Goal: Check status: Check status

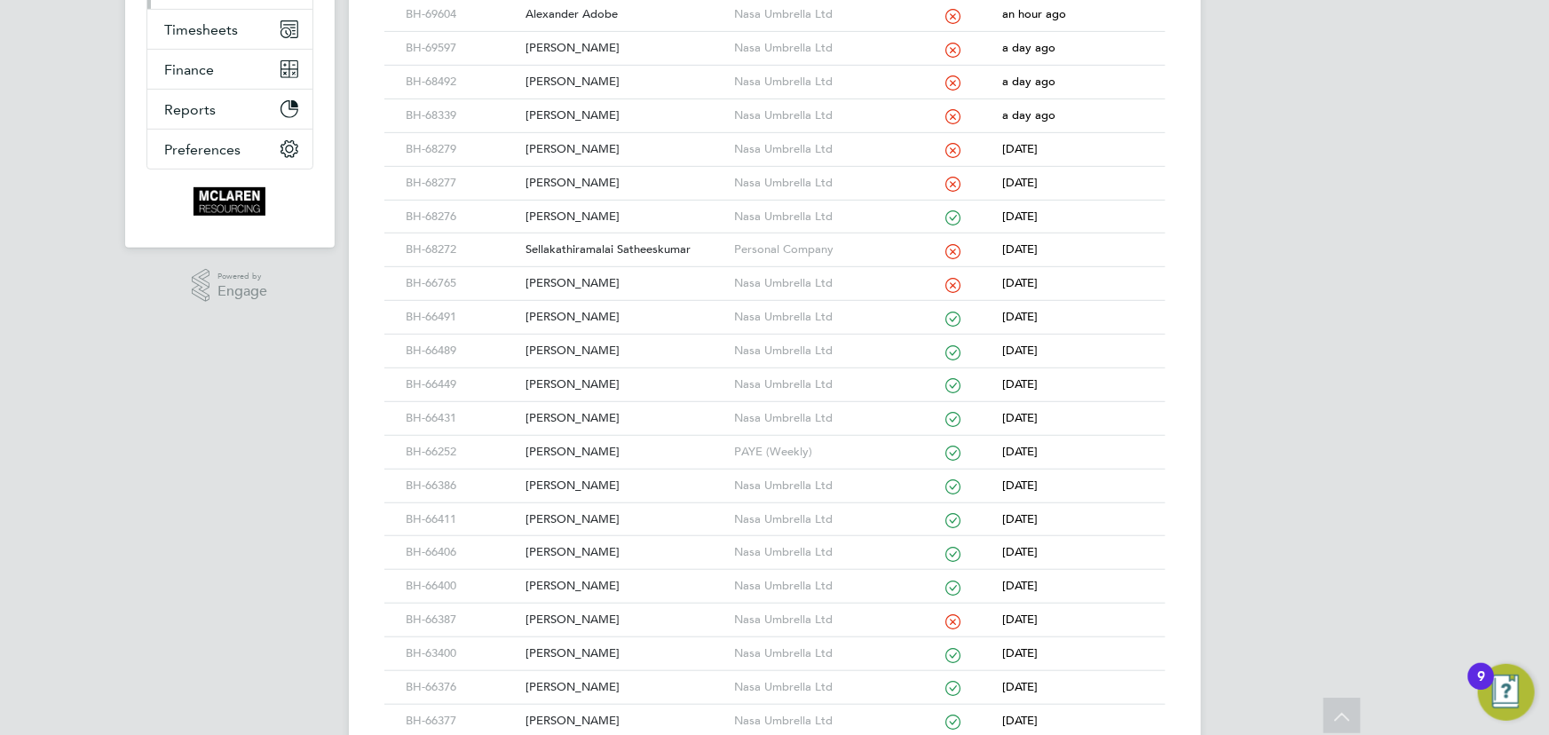
scroll to position [161, 0]
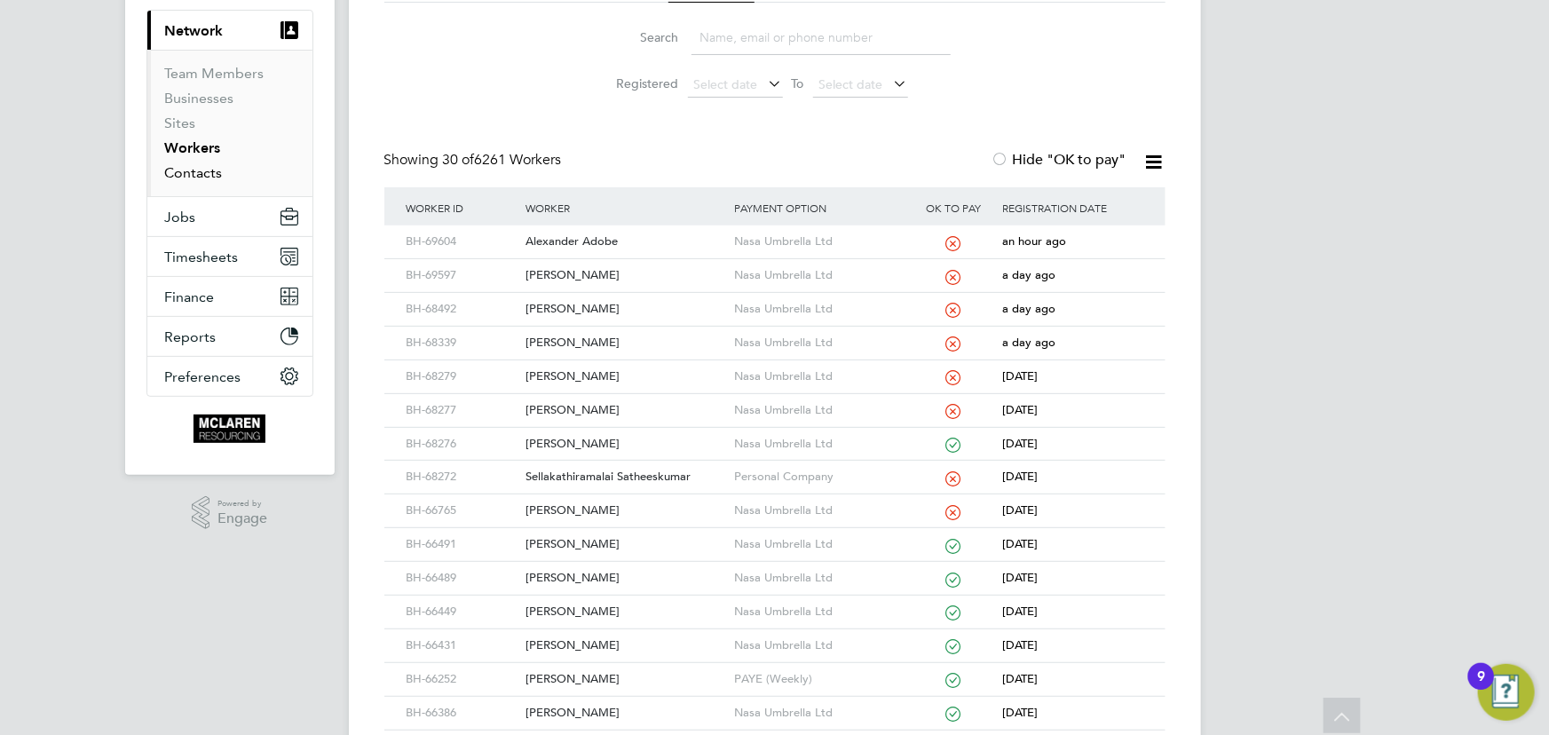
click at [189, 178] on link "Contacts" at bounding box center [194, 172] width 58 height 17
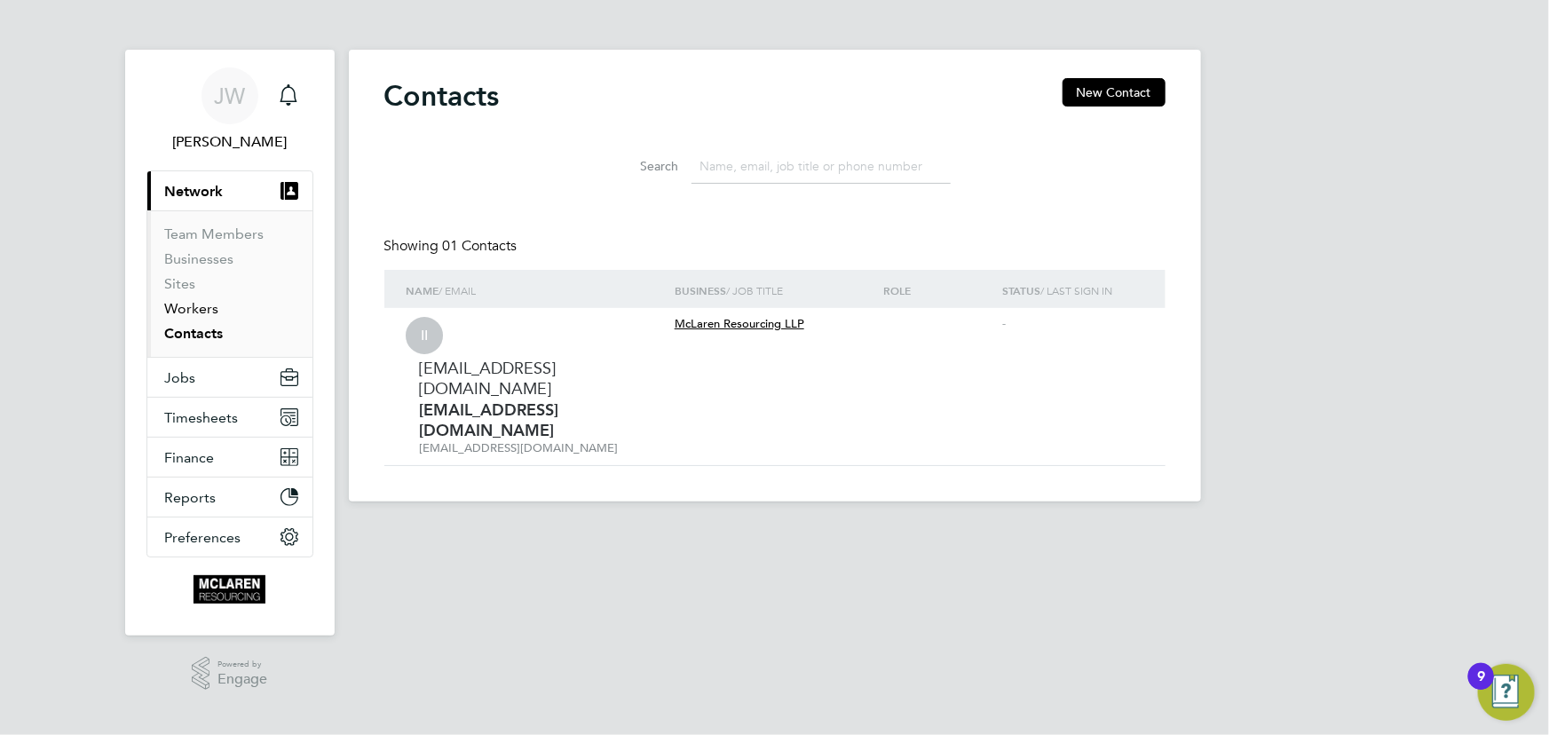
click at [191, 305] on link "Workers" at bounding box center [192, 308] width 54 height 17
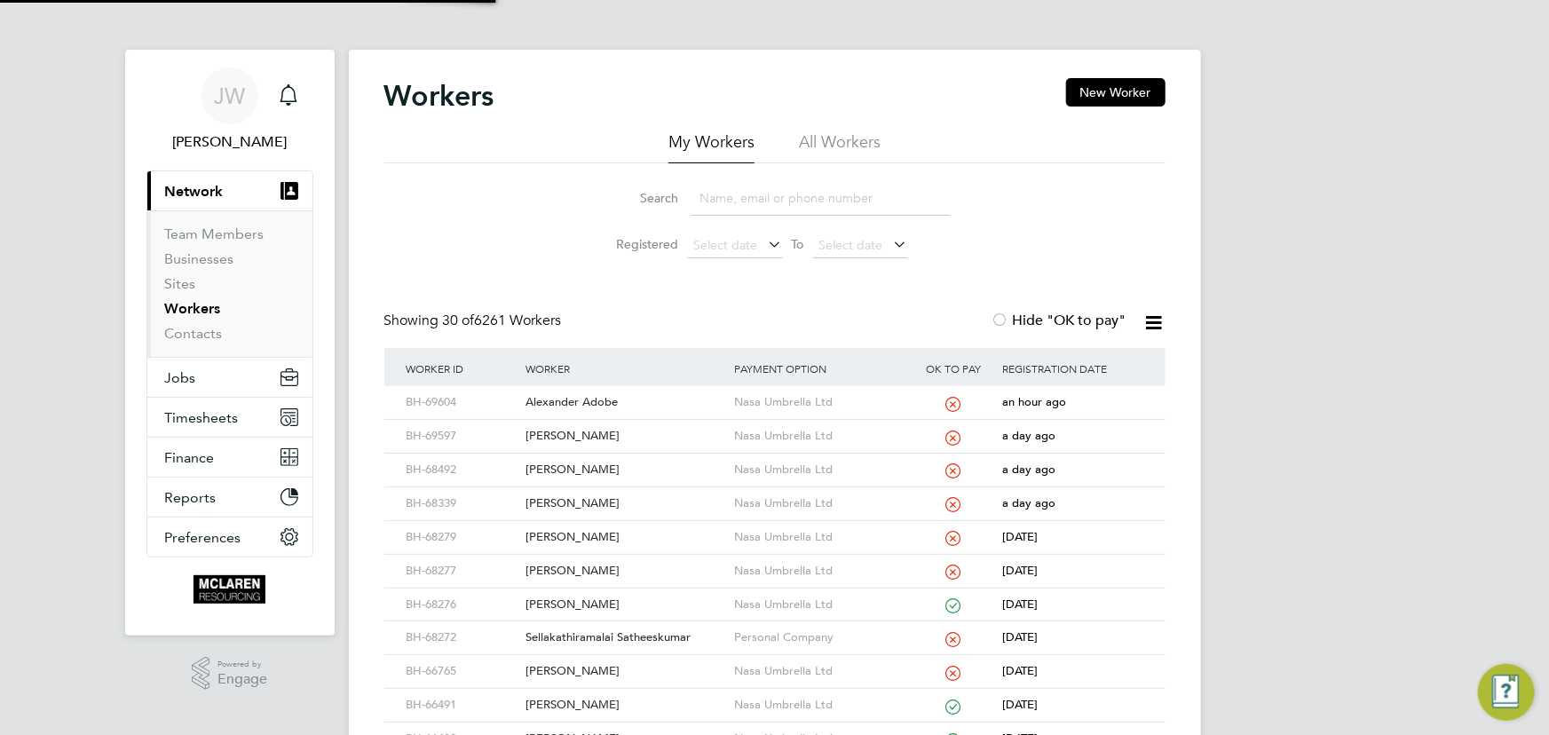
click at [755, 194] on input at bounding box center [821, 198] width 259 height 35
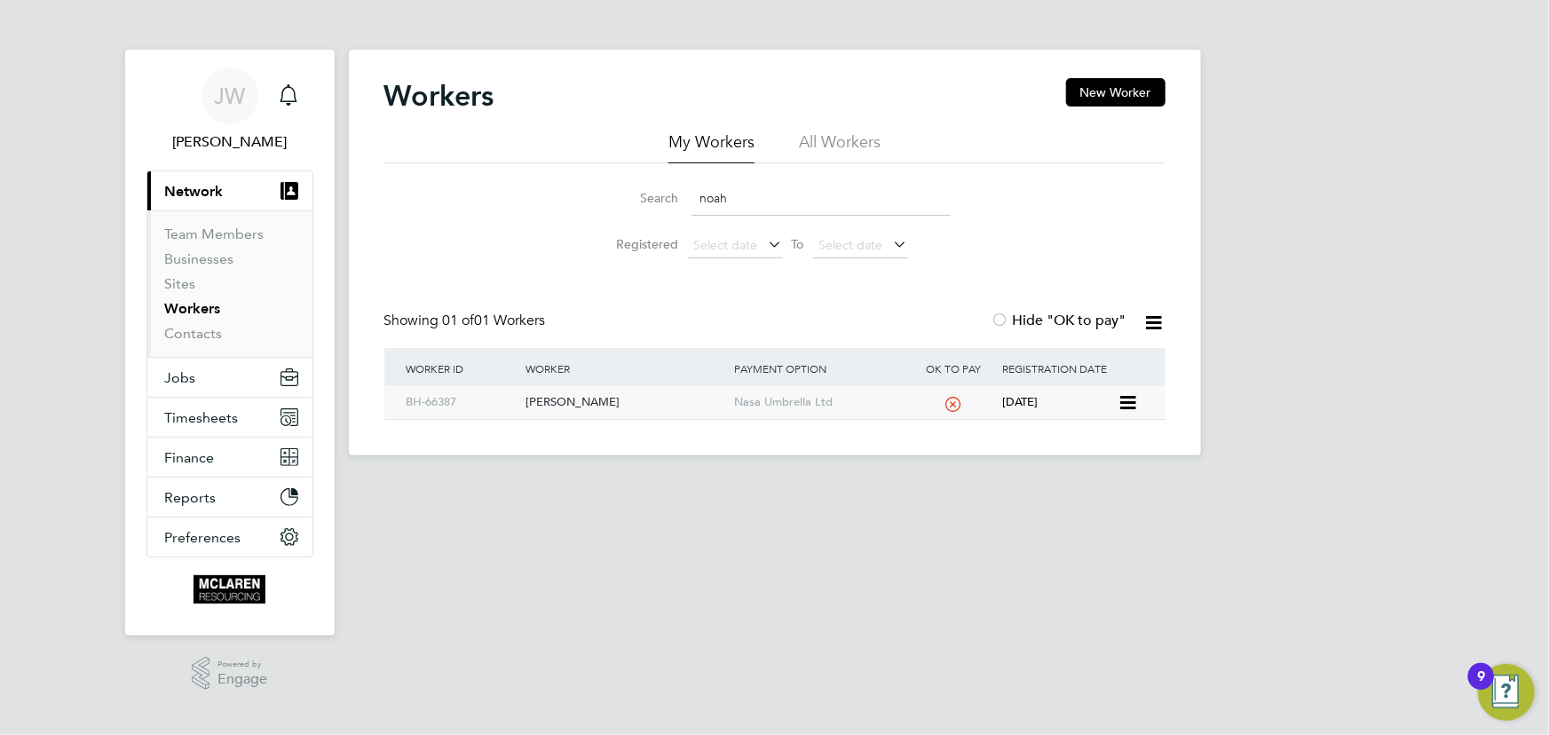
click at [574, 410] on div "Noah Assurreira" at bounding box center [625, 402] width 209 height 33
drag, startPoint x: 742, startPoint y: 200, endPoint x: 605, endPoint y: 159, distance: 142.7
click at [646, 194] on div "Search noah" at bounding box center [775, 198] width 352 height 35
click at [530, 402] on div "Mahesh Gohel" at bounding box center [625, 402] width 209 height 33
drag, startPoint x: 763, startPoint y: 203, endPoint x: 692, endPoint y: 204, distance: 70.1
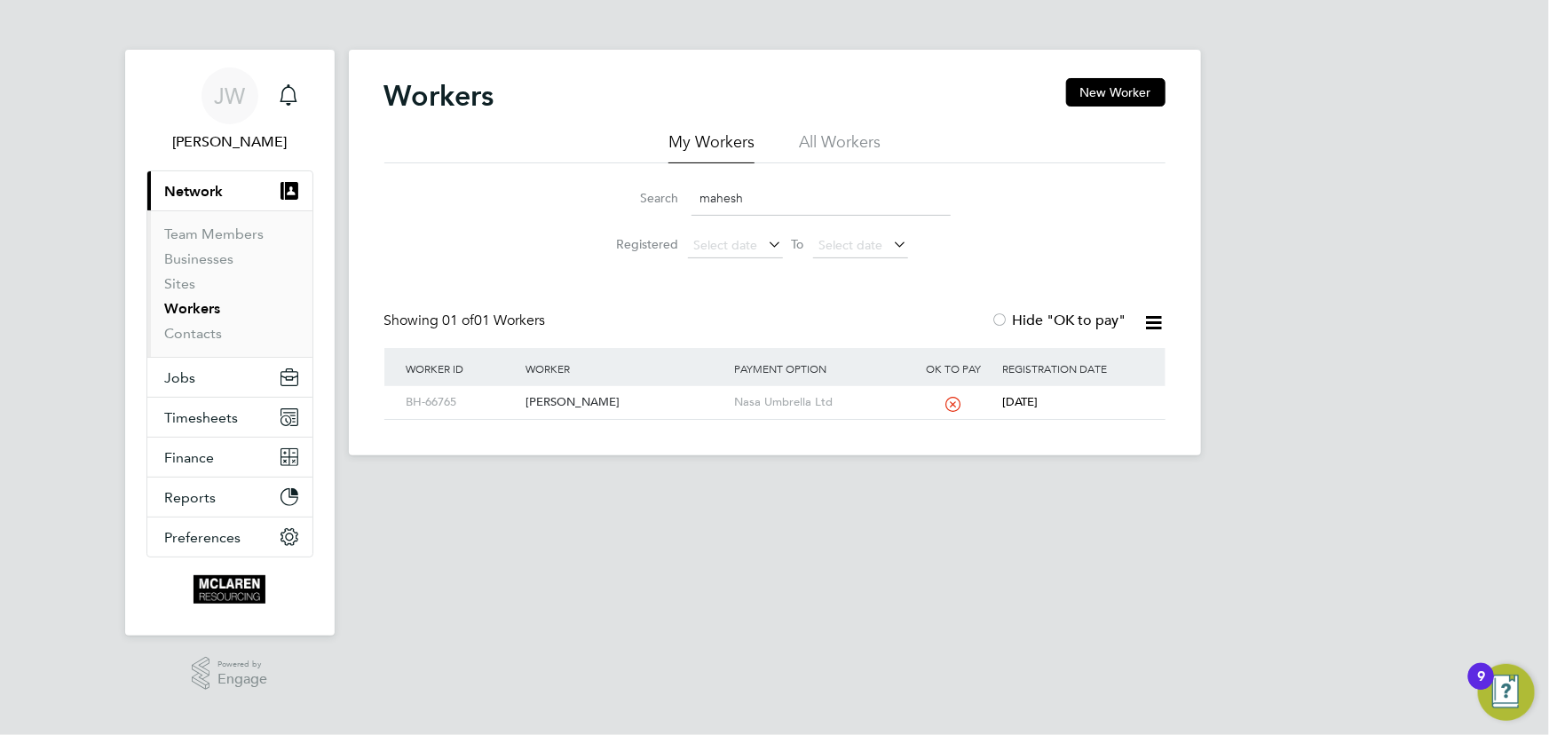
click at [692, 204] on input "mahesh" at bounding box center [821, 198] width 259 height 35
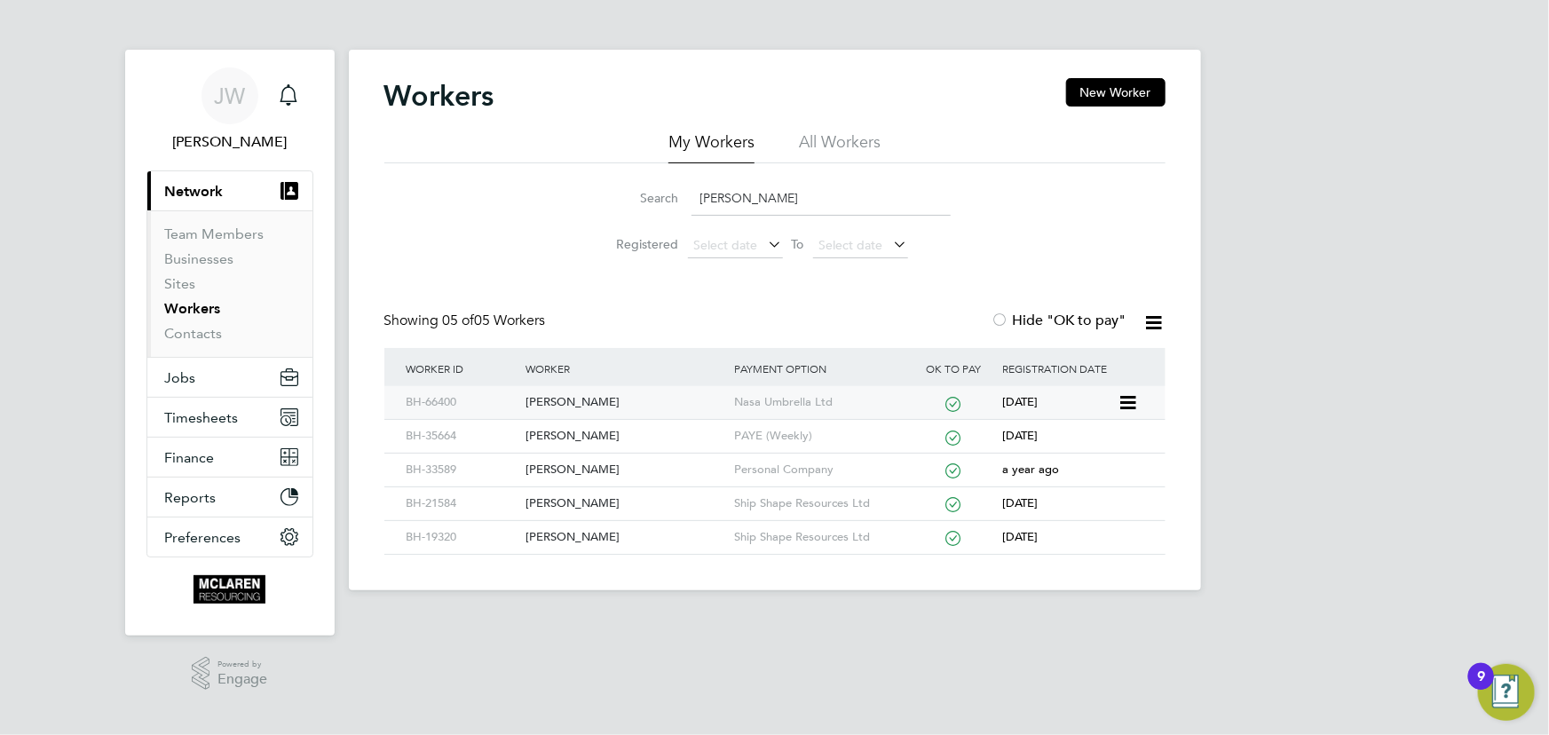
click at [604, 399] on div "[PERSON_NAME]" at bounding box center [625, 402] width 209 height 33
drag, startPoint x: 761, startPoint y: 194, endPoint x: 668, endPoint y: 205, distance: 92.9
click at [668, 205] on div "Search hussein" at bounding box center [775, 198] width 352 height 35
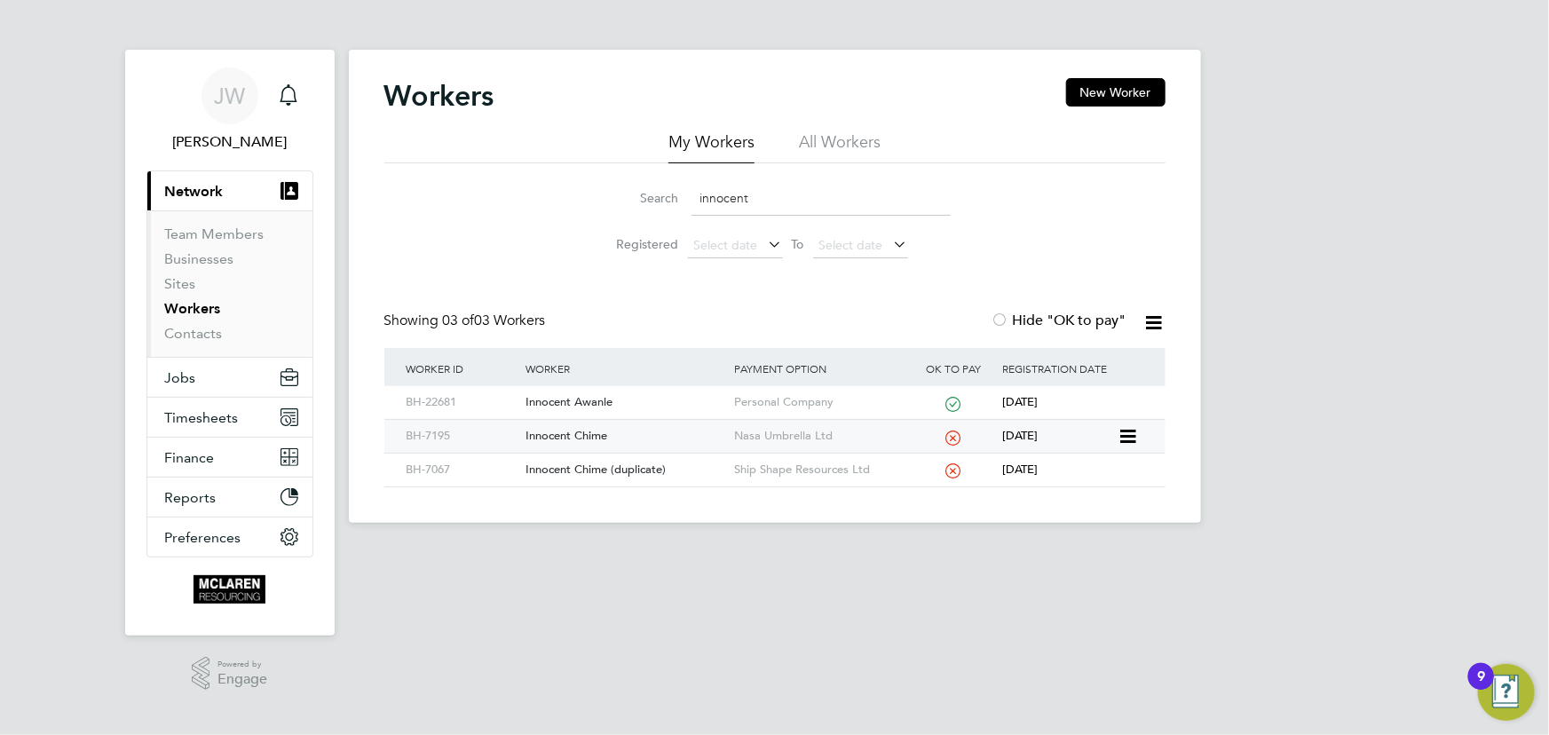
type input "innocent"
drag, startPoint x: 585, startPoint y: 439, endPoint x: 657, endPoint y: 420, distance: 74.3
click at [585, 439] on div "Innocent Chime" at bounding box center [625, 436] width 209 height 33
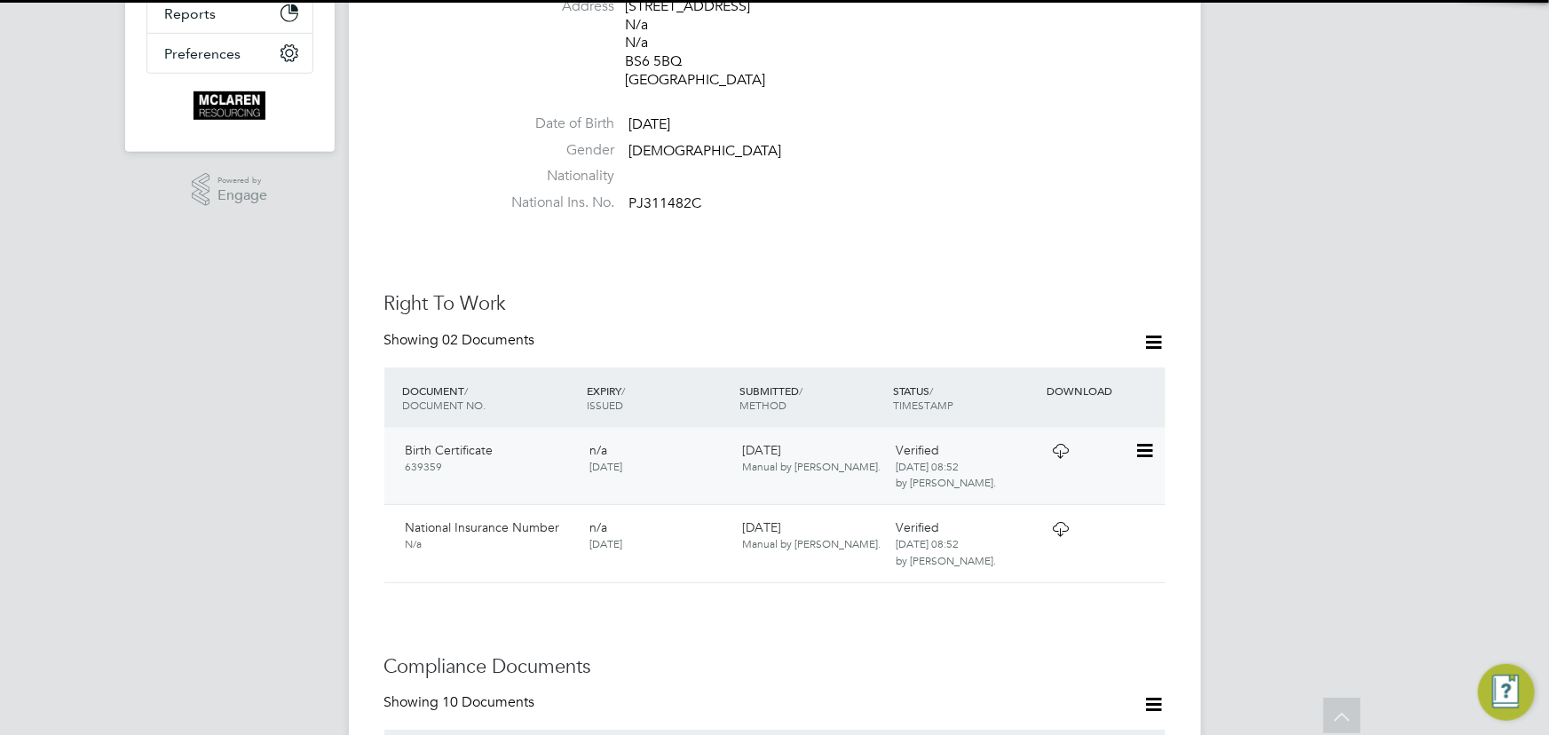
scroll to position [888, 0]
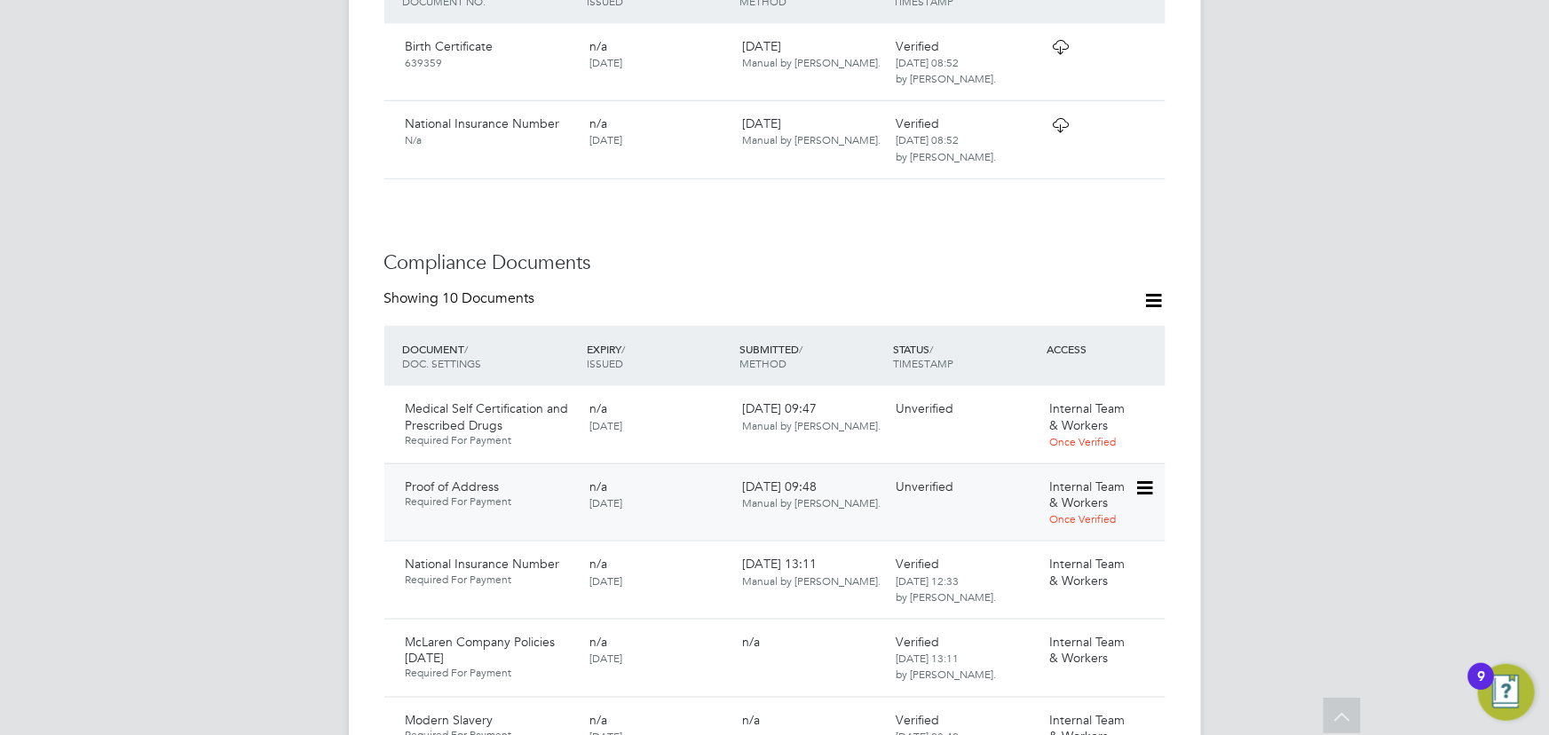
click at [1144, 478] on icon at bounding box center [1143, 488] width 18 height 21
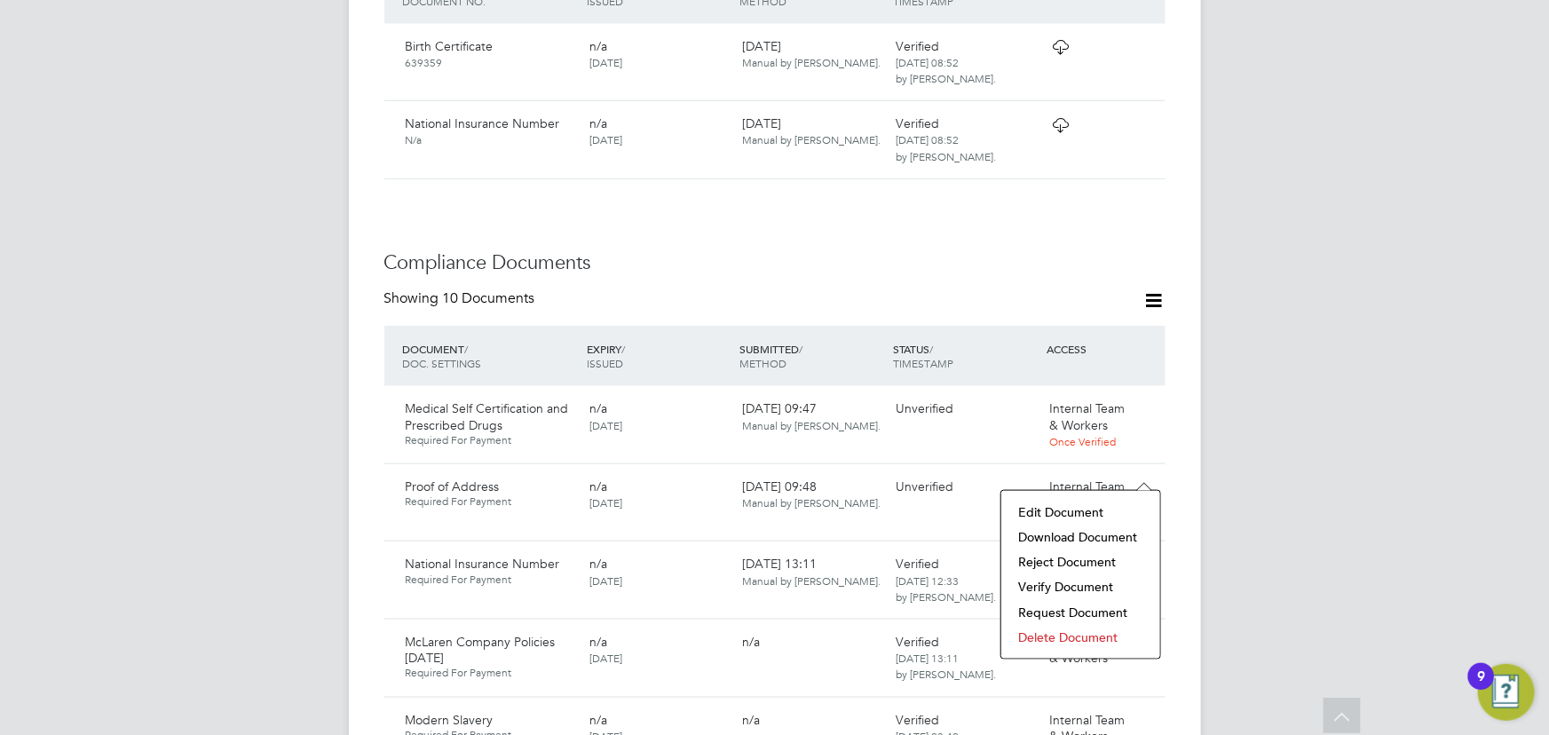
click at [1075, 534] on li "Download Document" at bounding box center [1080, 537] width 141 height 25
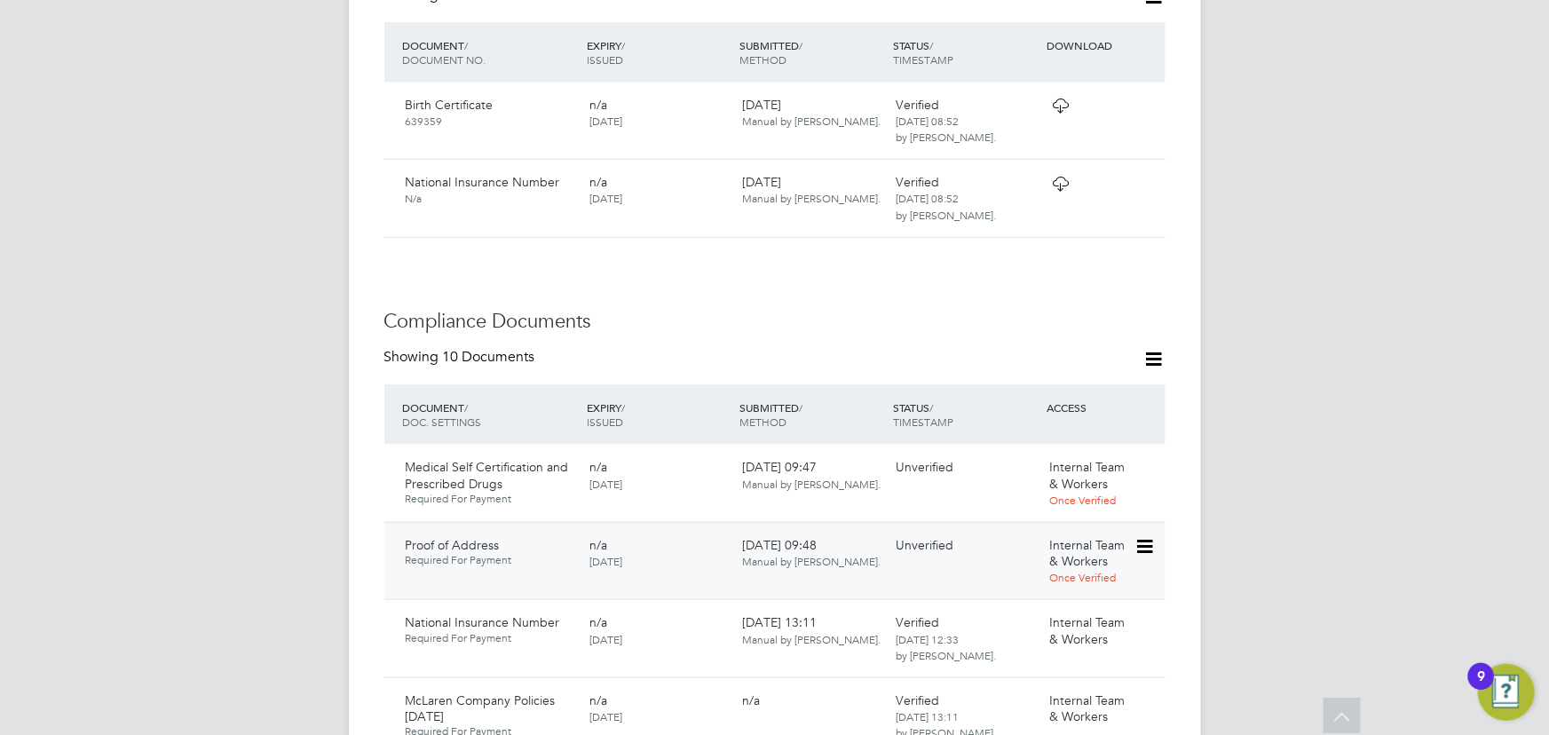
scroll to position [968, 0]
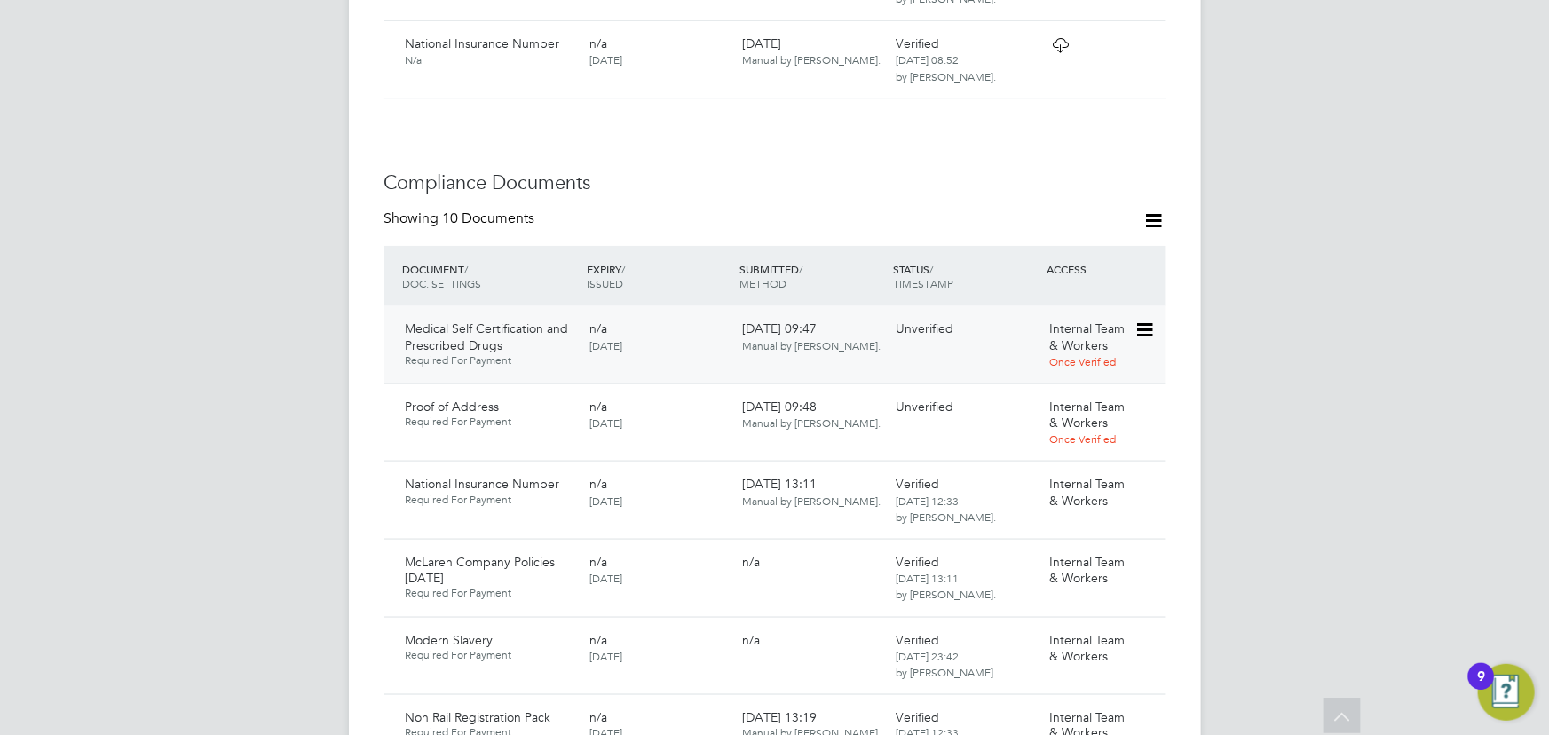
click at [1150, 320] on icon at bounding box center [1143, 330] width 18 height 21
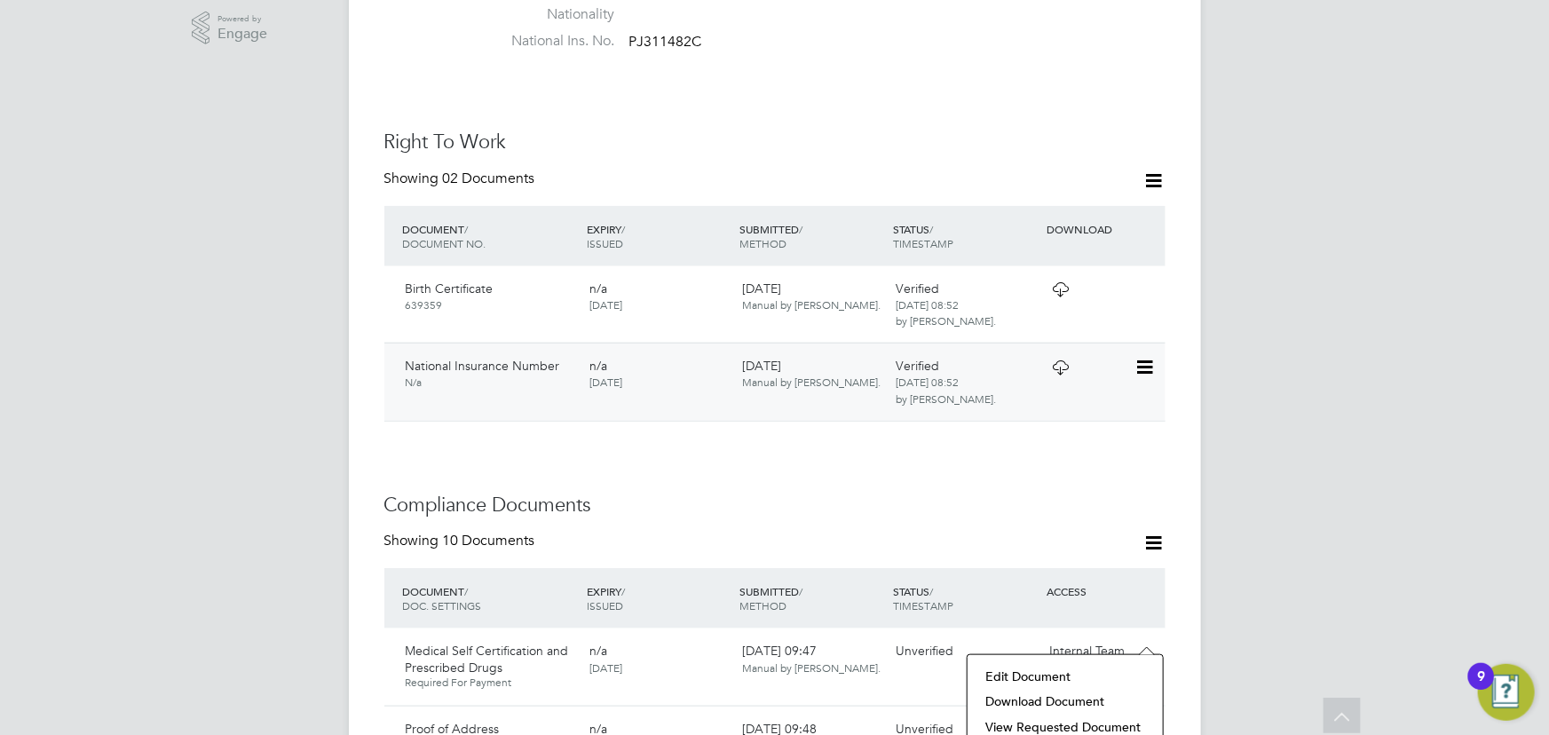
scroll to position [1048, 0]
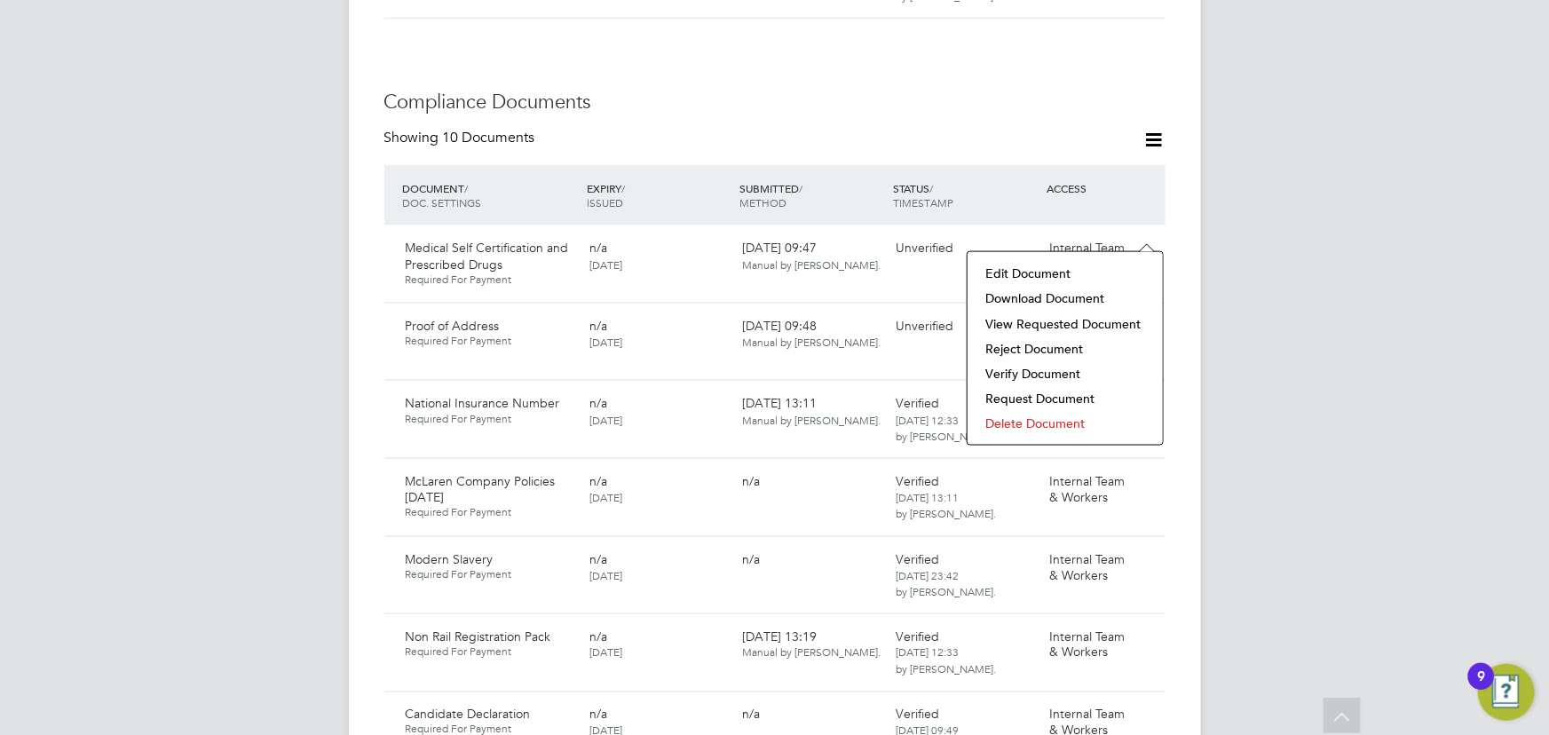
click at [1004, 365] on li "Verify Document" at bounding box center [1065, 373] width 178 height 25
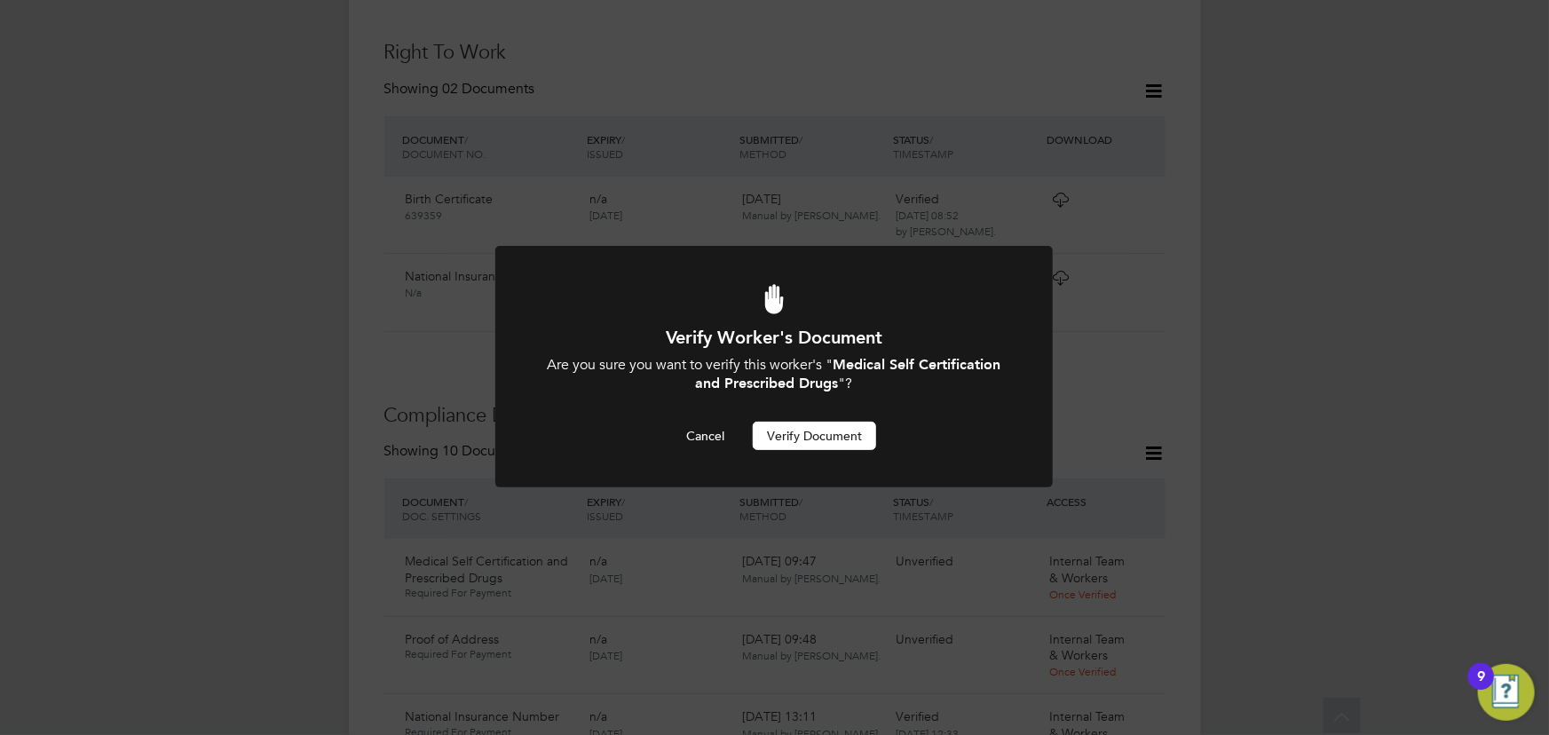
scroll to position [0, 0]
click at [844, 434] on button "Verify Document" at bounding box center [814, 436] width 123 height 28
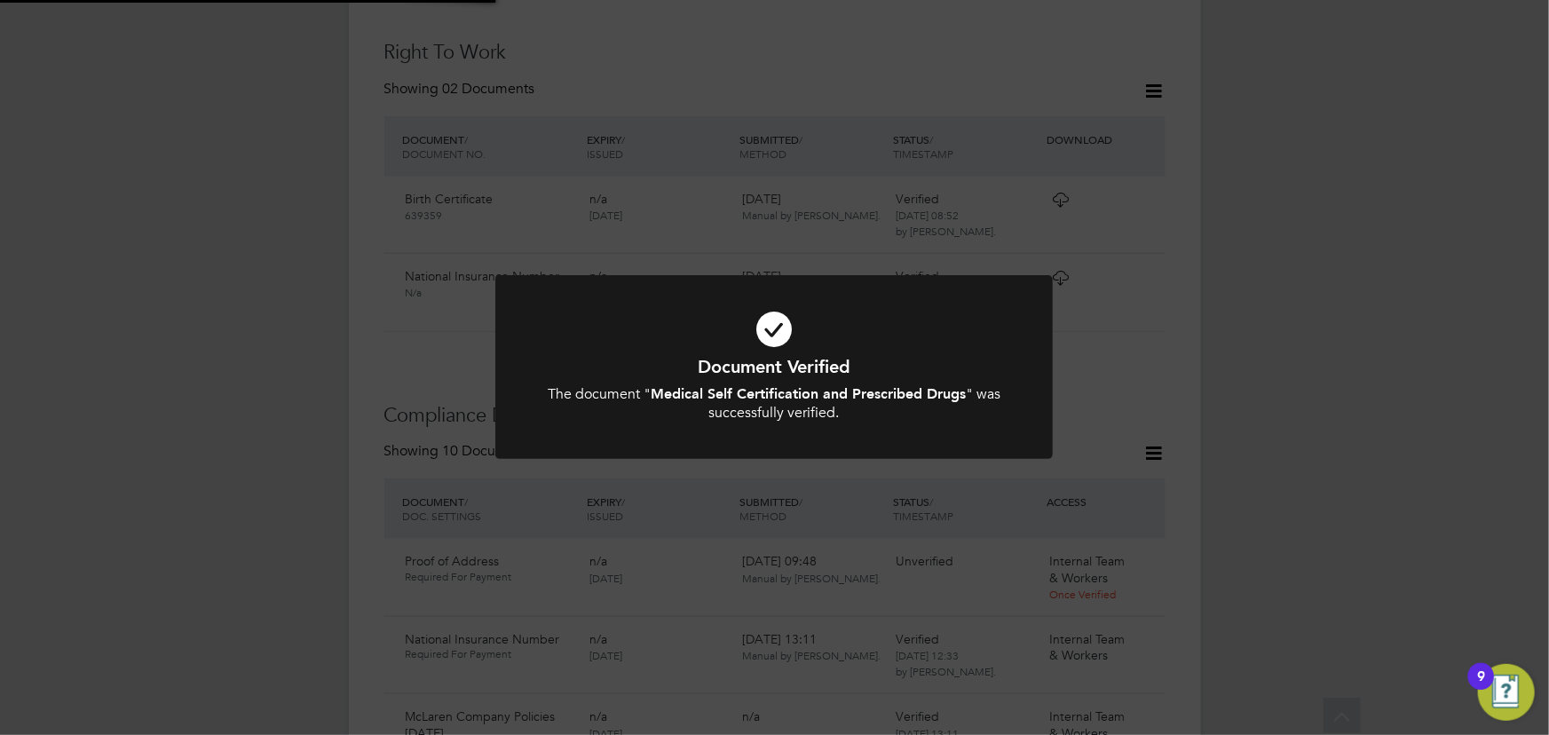
click at [1394, 329] on div "Document Verified The document " Medical Self Certification and Prescribed Drug…" at bounding box center [774, 367] width 1549 height 735
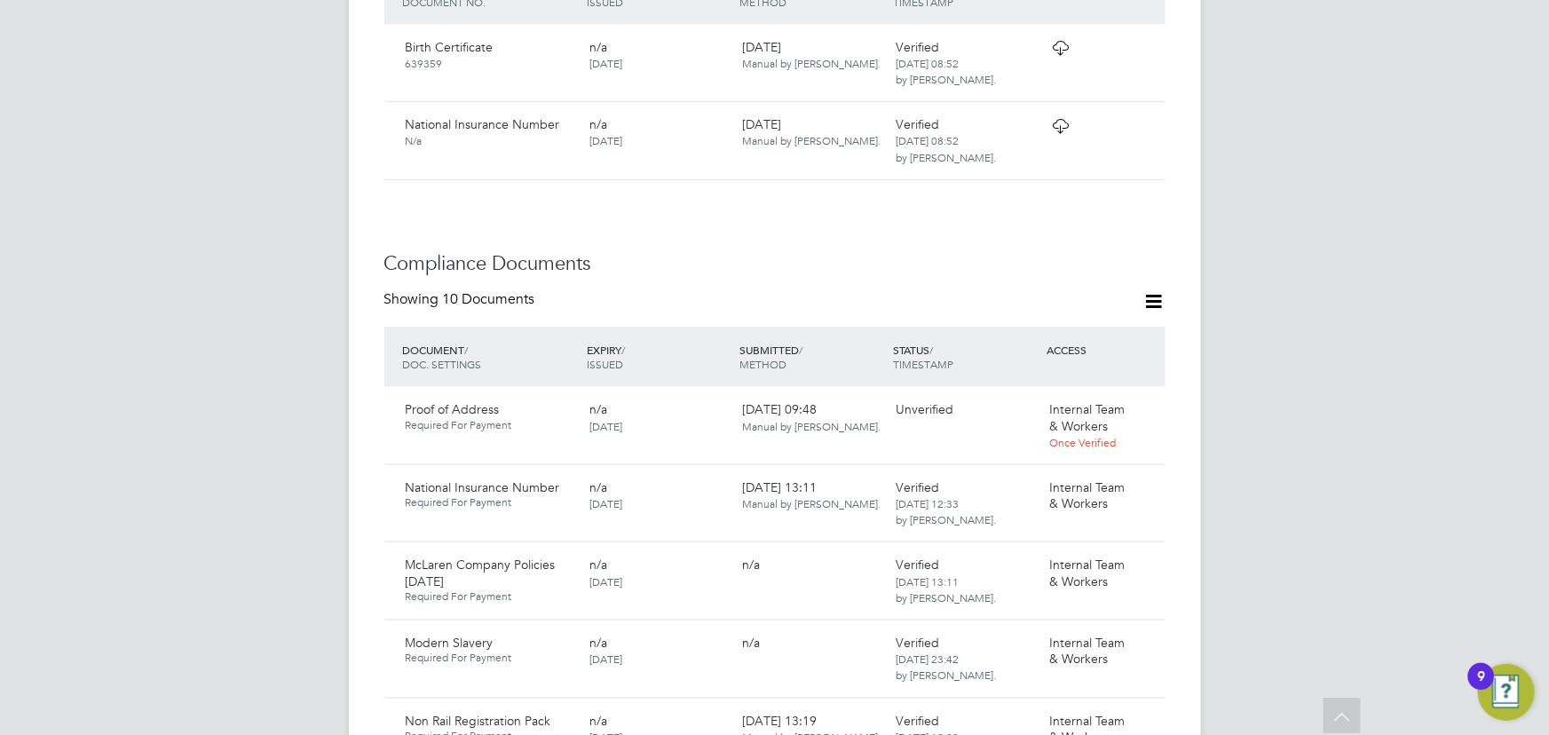
scroll to position [1057, 0]
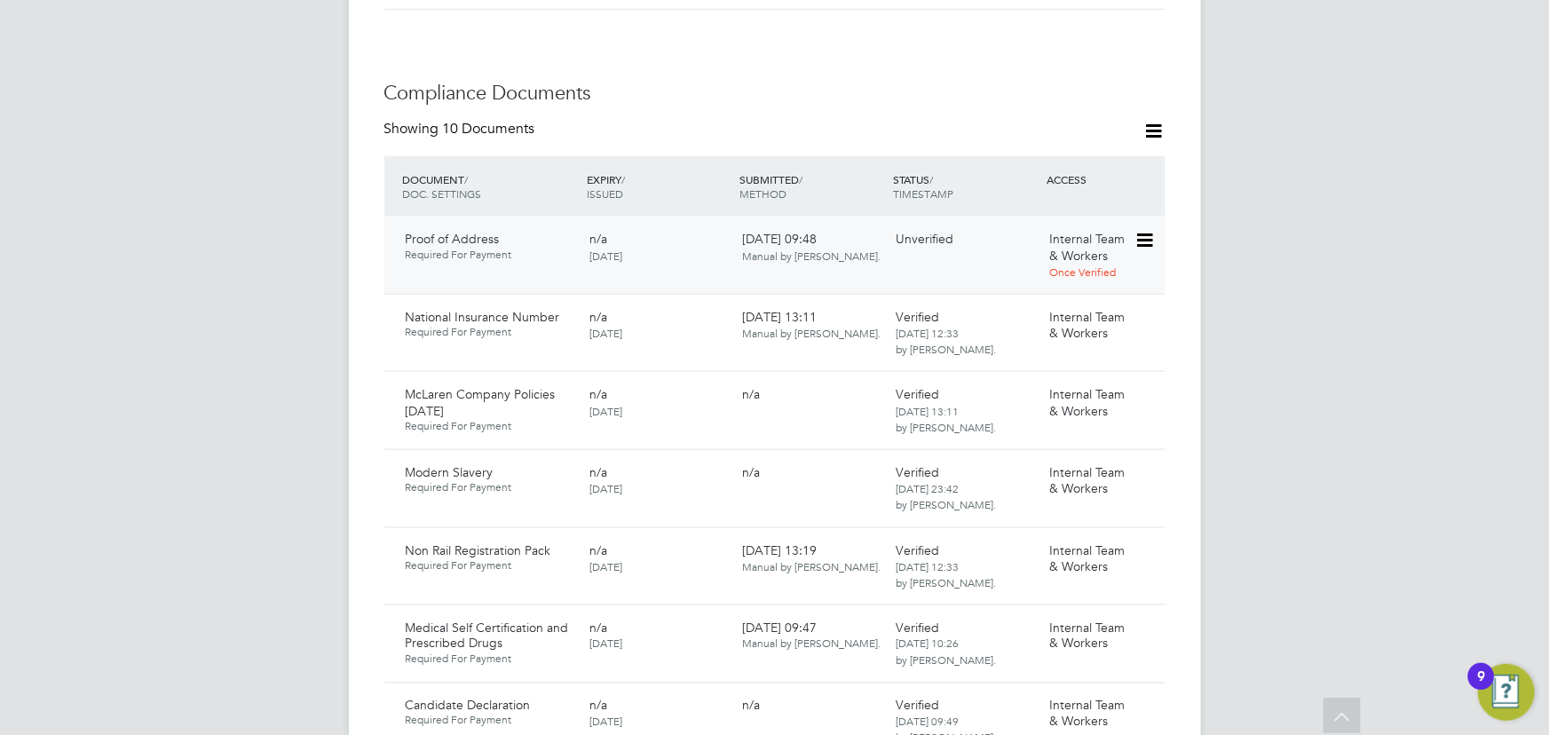
click at [1150, 230] on icon at bounding box center [1143, 240] width 18 height 21
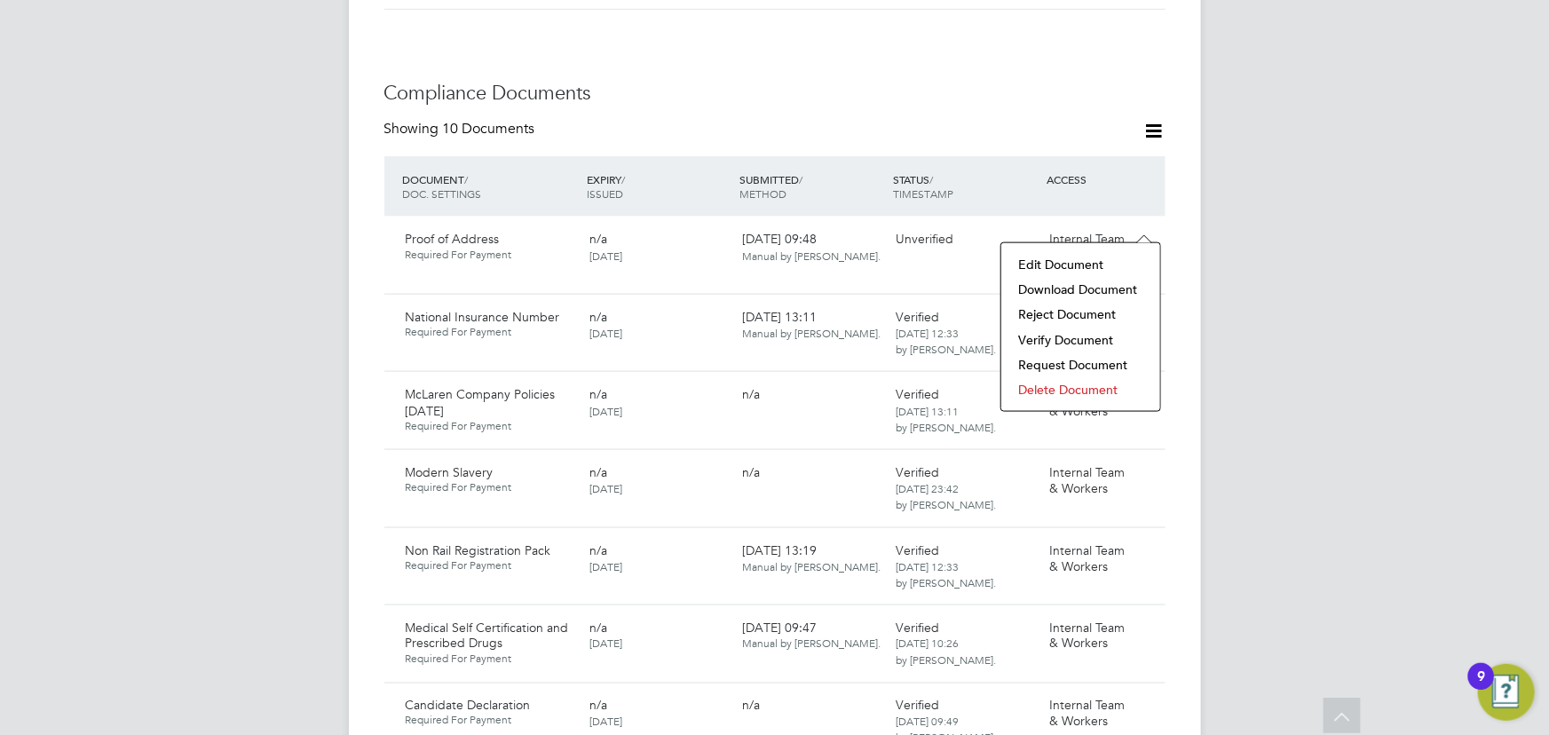
click at [1042, 280] on li "Download Document" at bounding box center [1080, 289] width 141 height 25
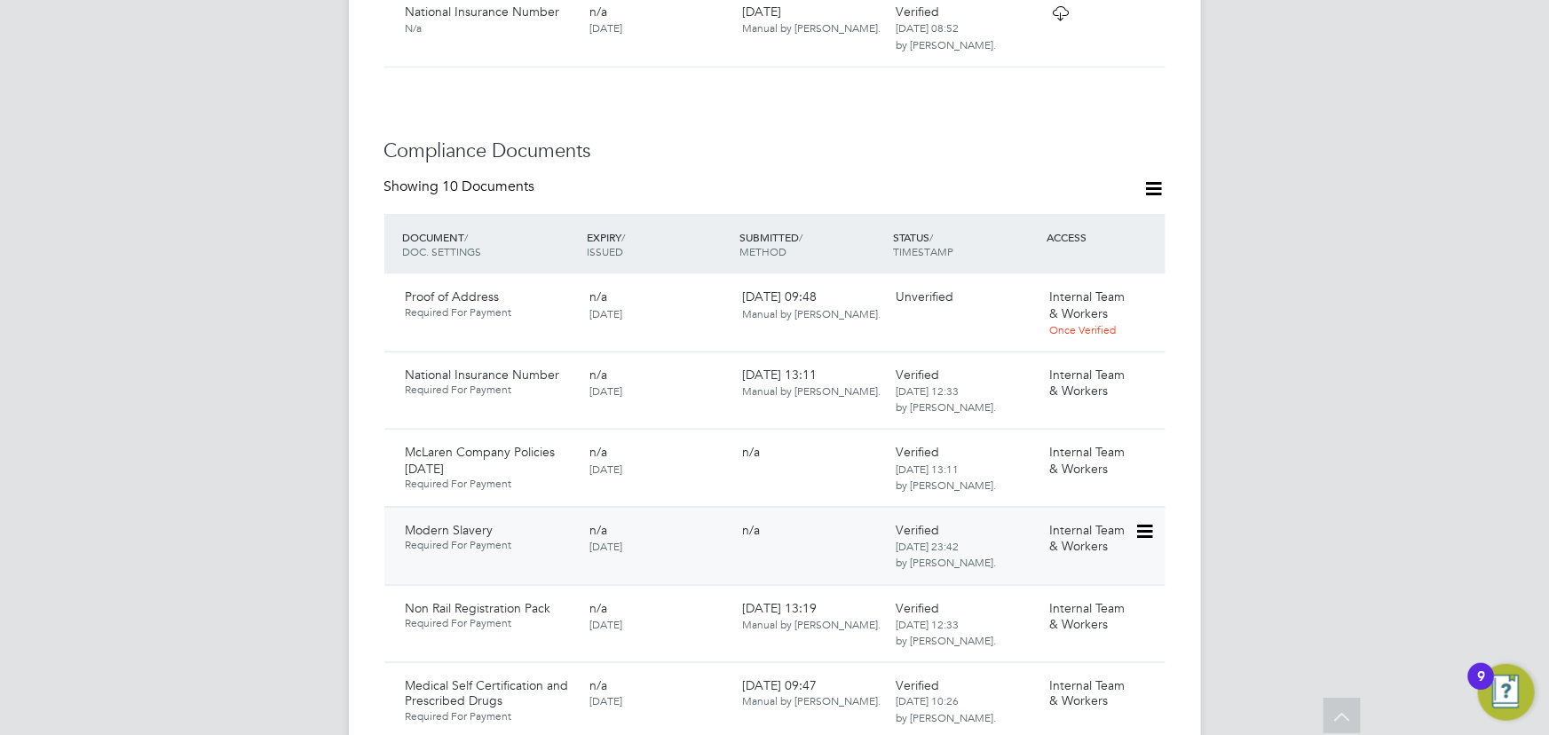
scroll to position [976, 0]
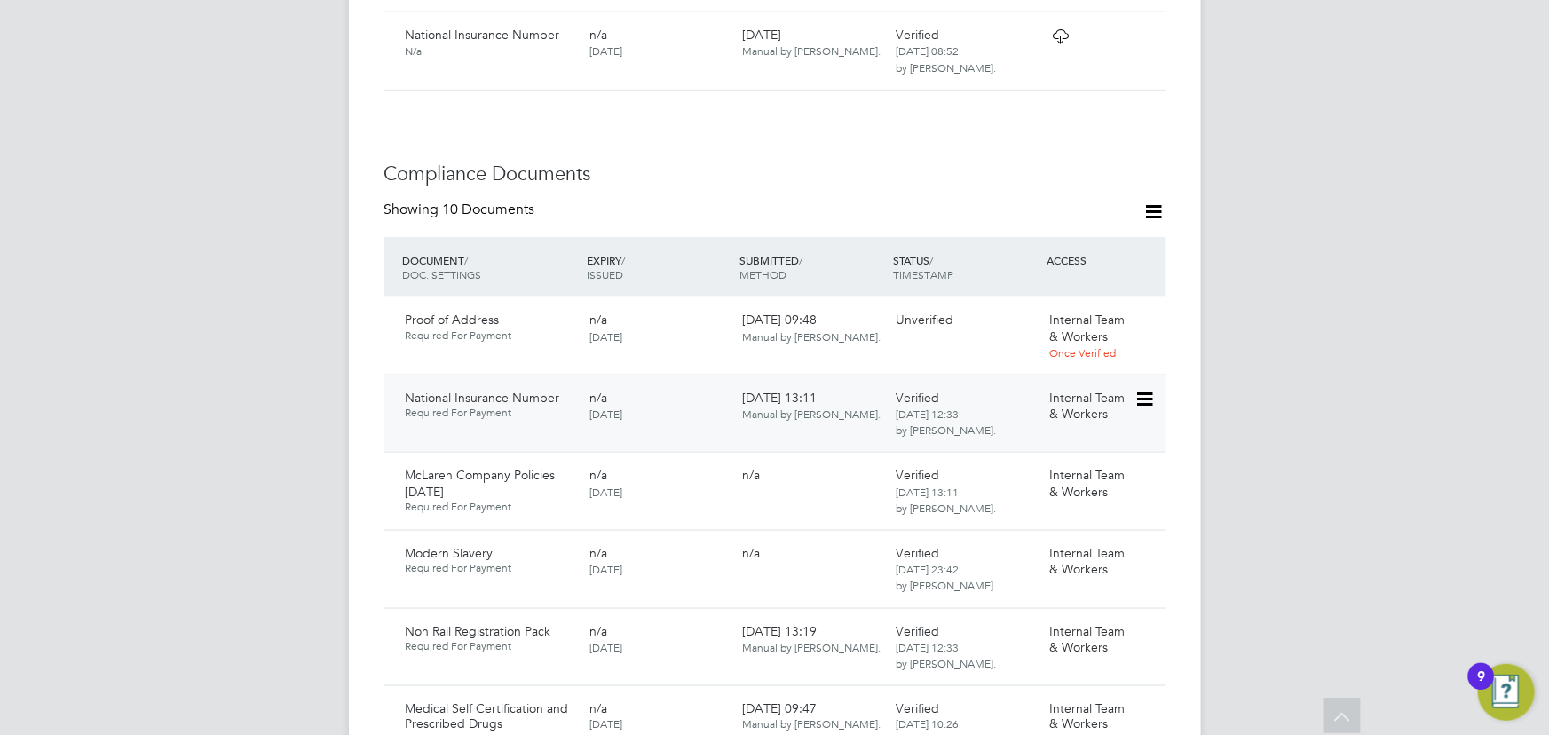
click at [1144, 389] on icon at bounding box center [1143, 399] width 18 height 21
click at [1100, 448] on li "Download Document" at bounding box center [1080, 448] width 141 height 25
click at [1150, 311] on icon at bounding box center [1143, 321] width 18 height 21
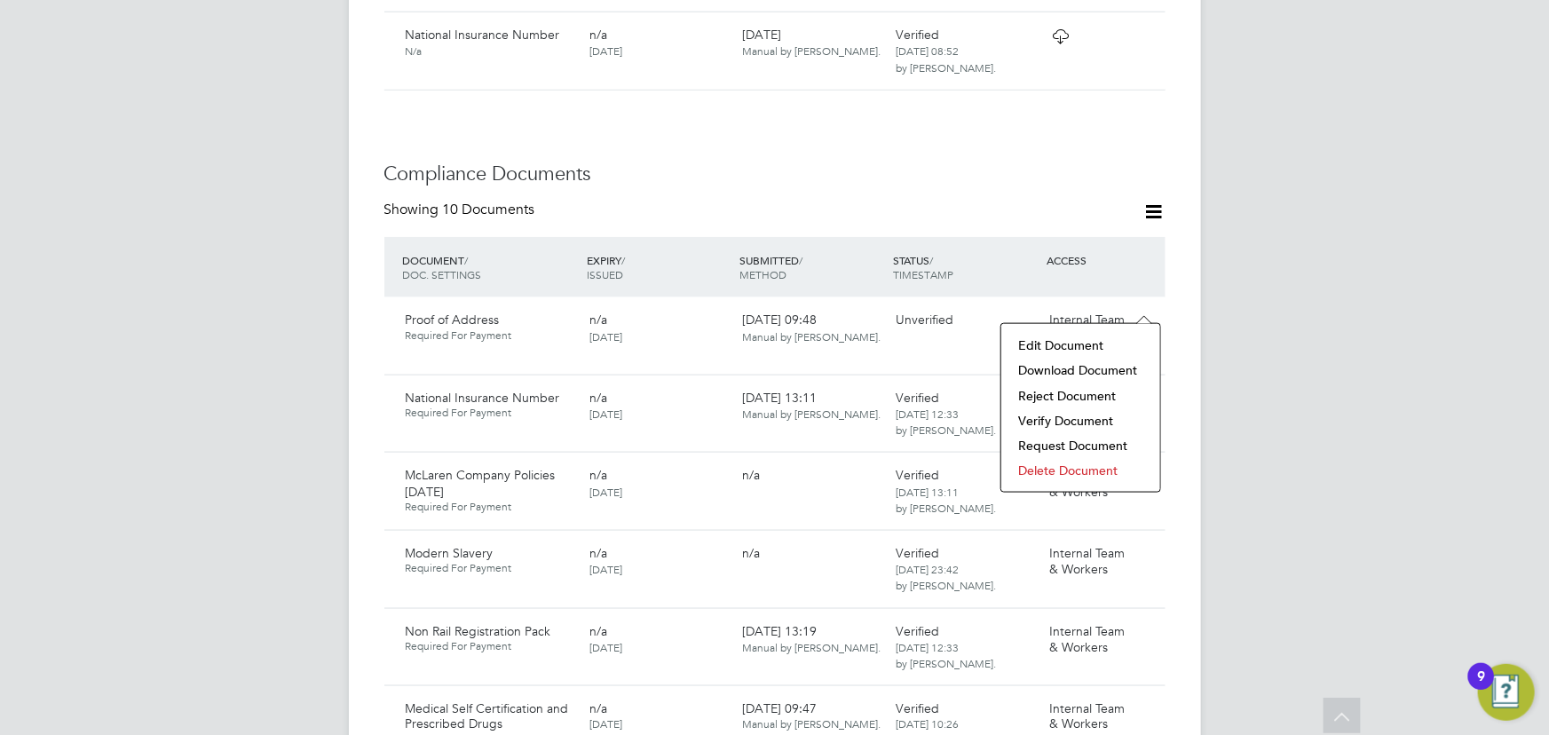
click at [1077, 371] on li "Download Document" at bounding box center [1080, 370] width 141 height 25
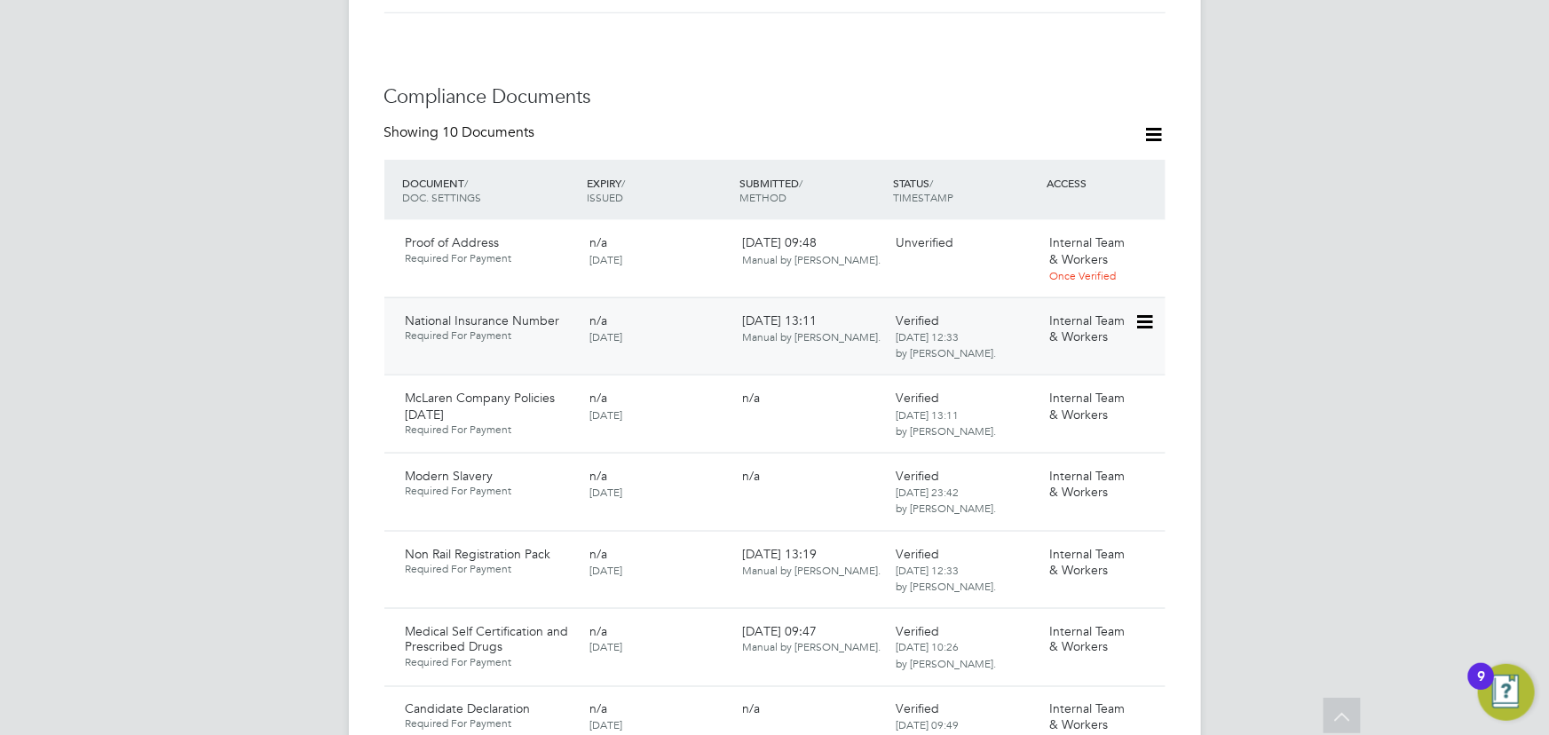
scroll to position [1057, 0]
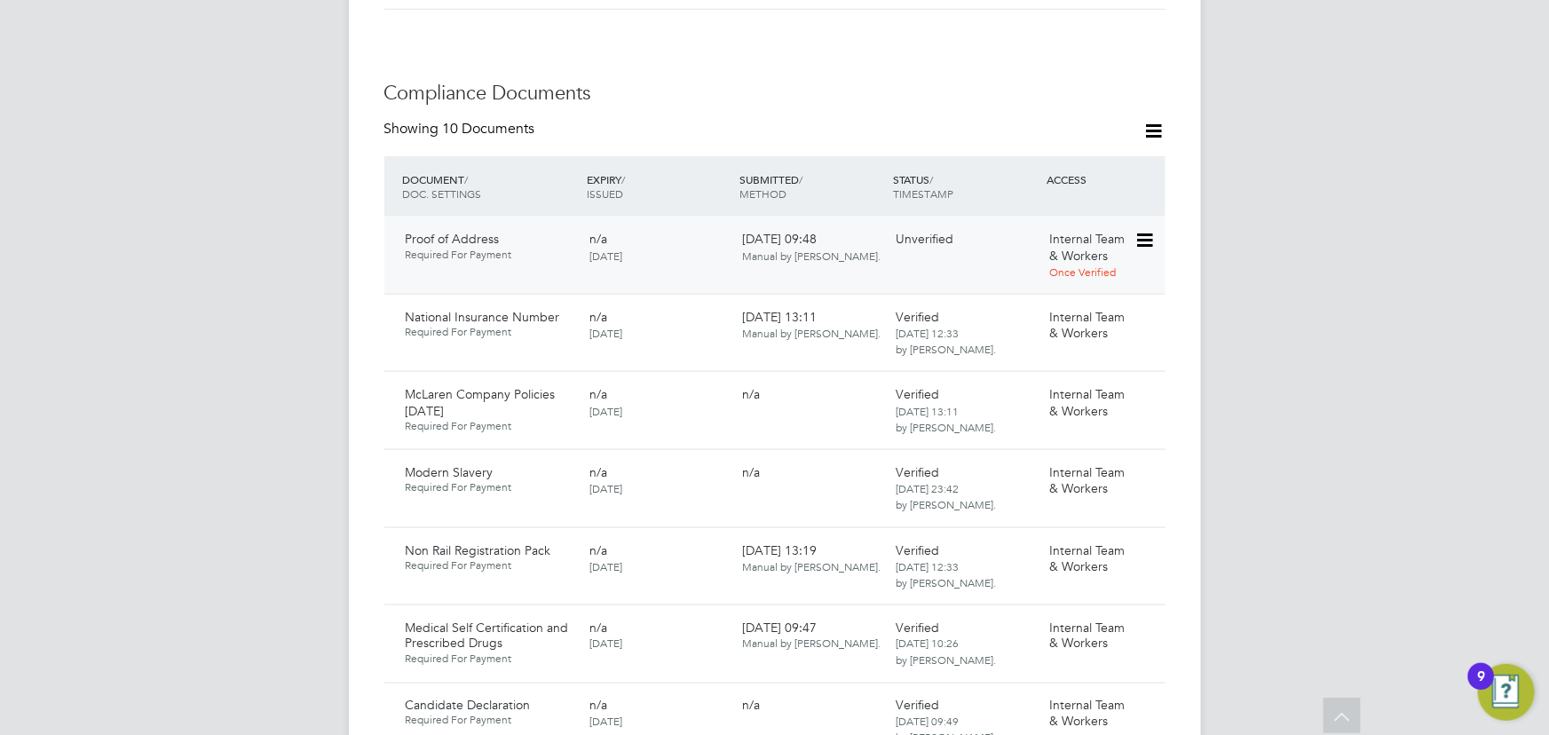
click at [1139, 230] on icon at bounding box center [1143, 240] width 18 height 21
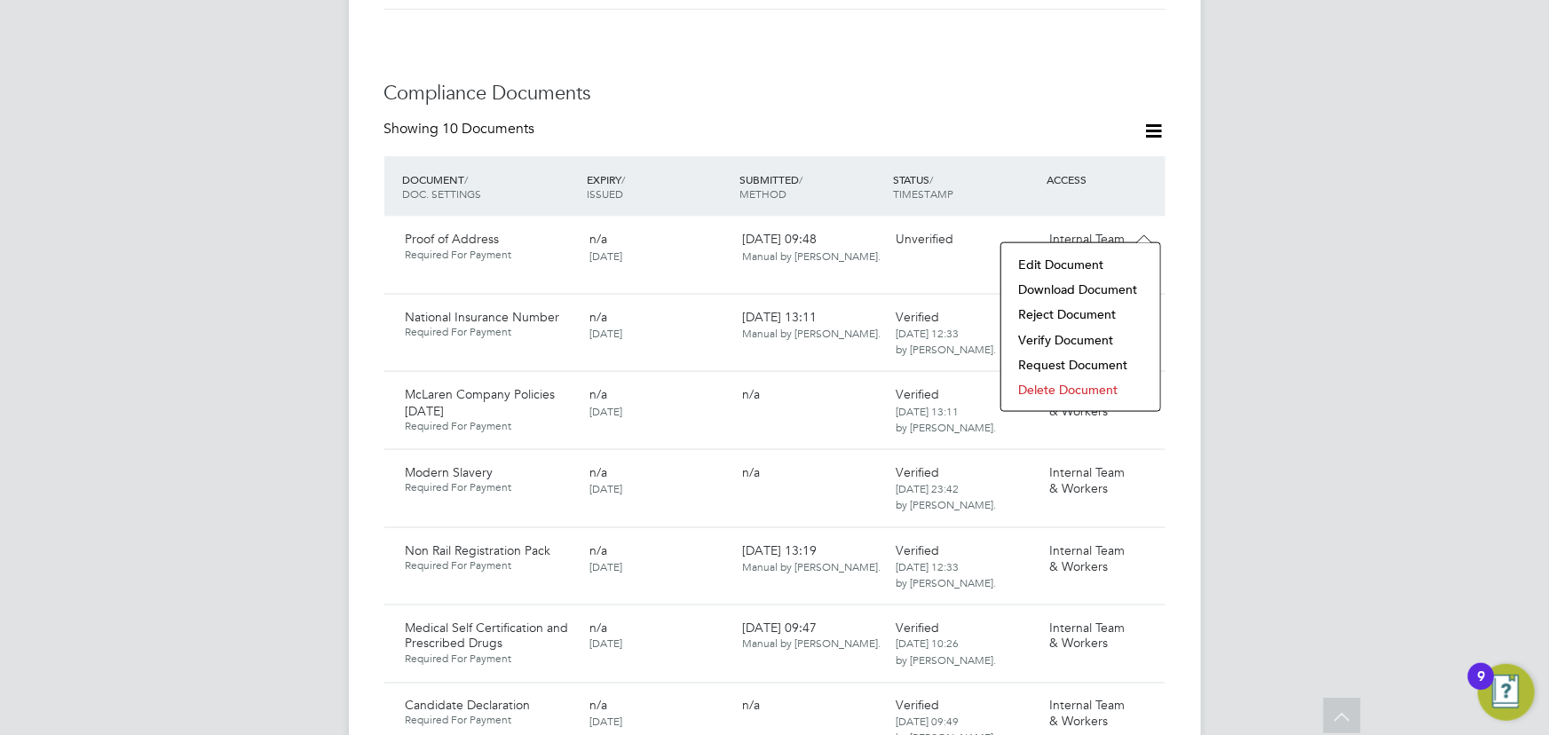
click at [1058, 337] on li "Verify Document" at bounding box center [1080, 340] width 141 height 25
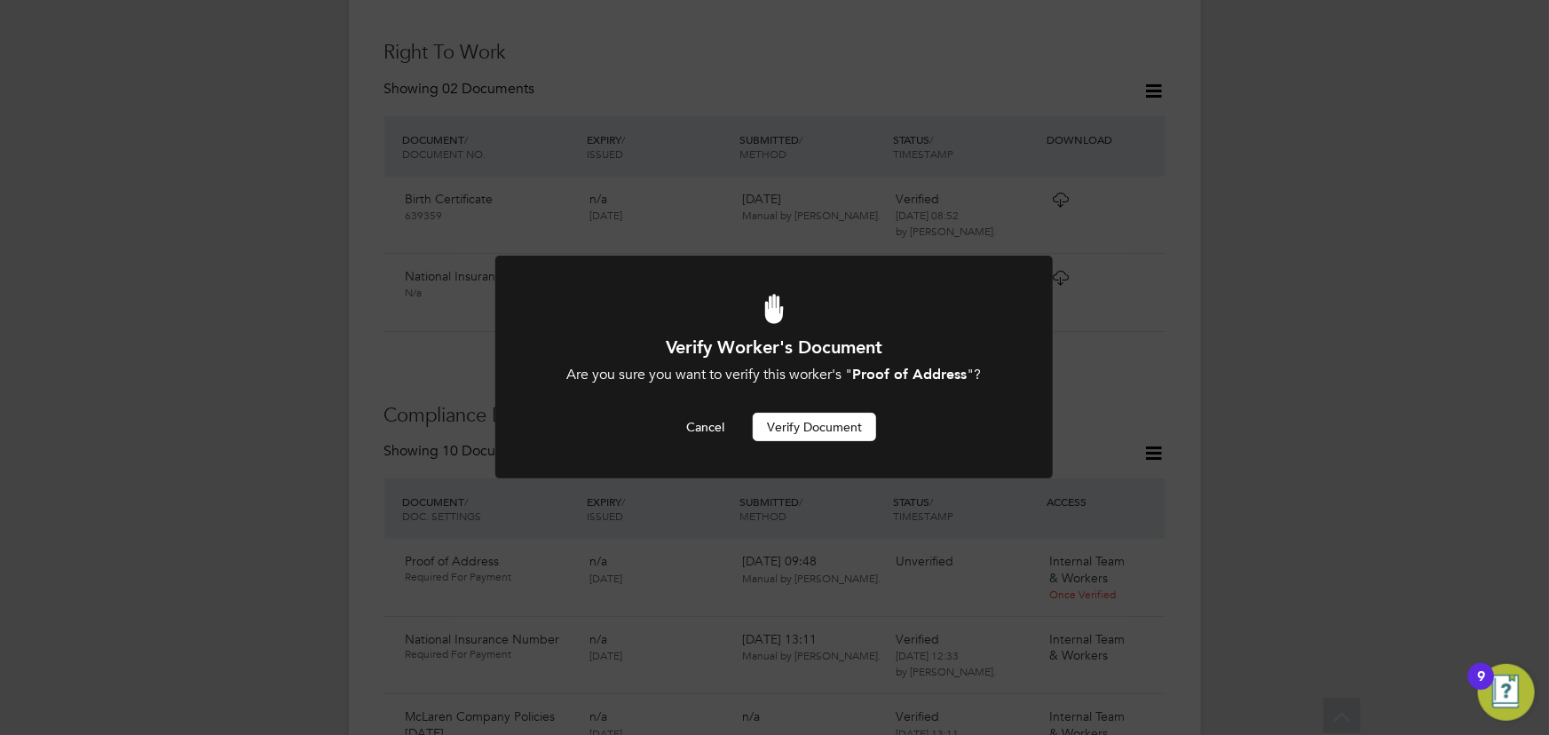
scroll to position [0, 0]
click at [845, 425] on button "Verify Document" at bounding box center [814, 427] width 123 height 28
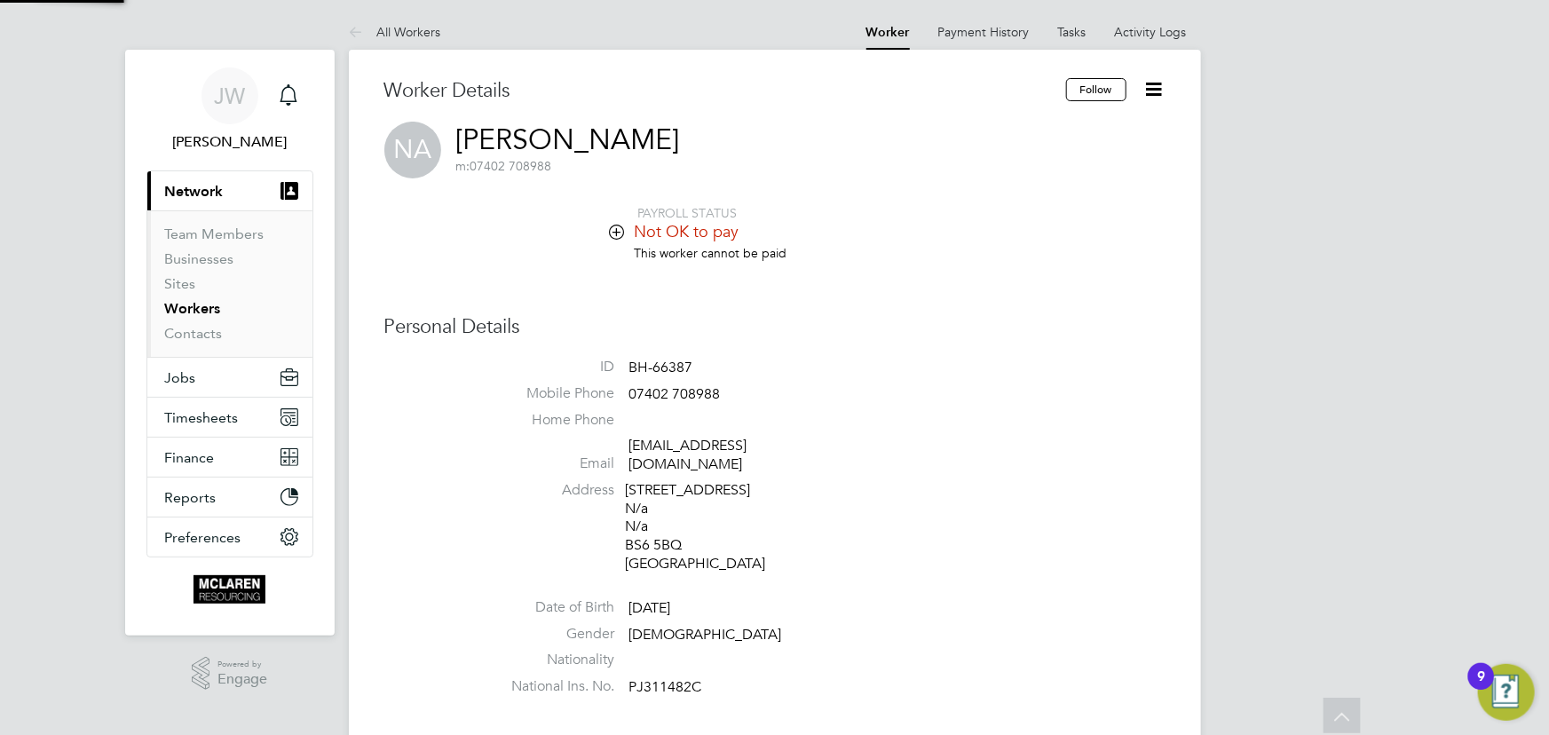
scroll to position [735, 0]
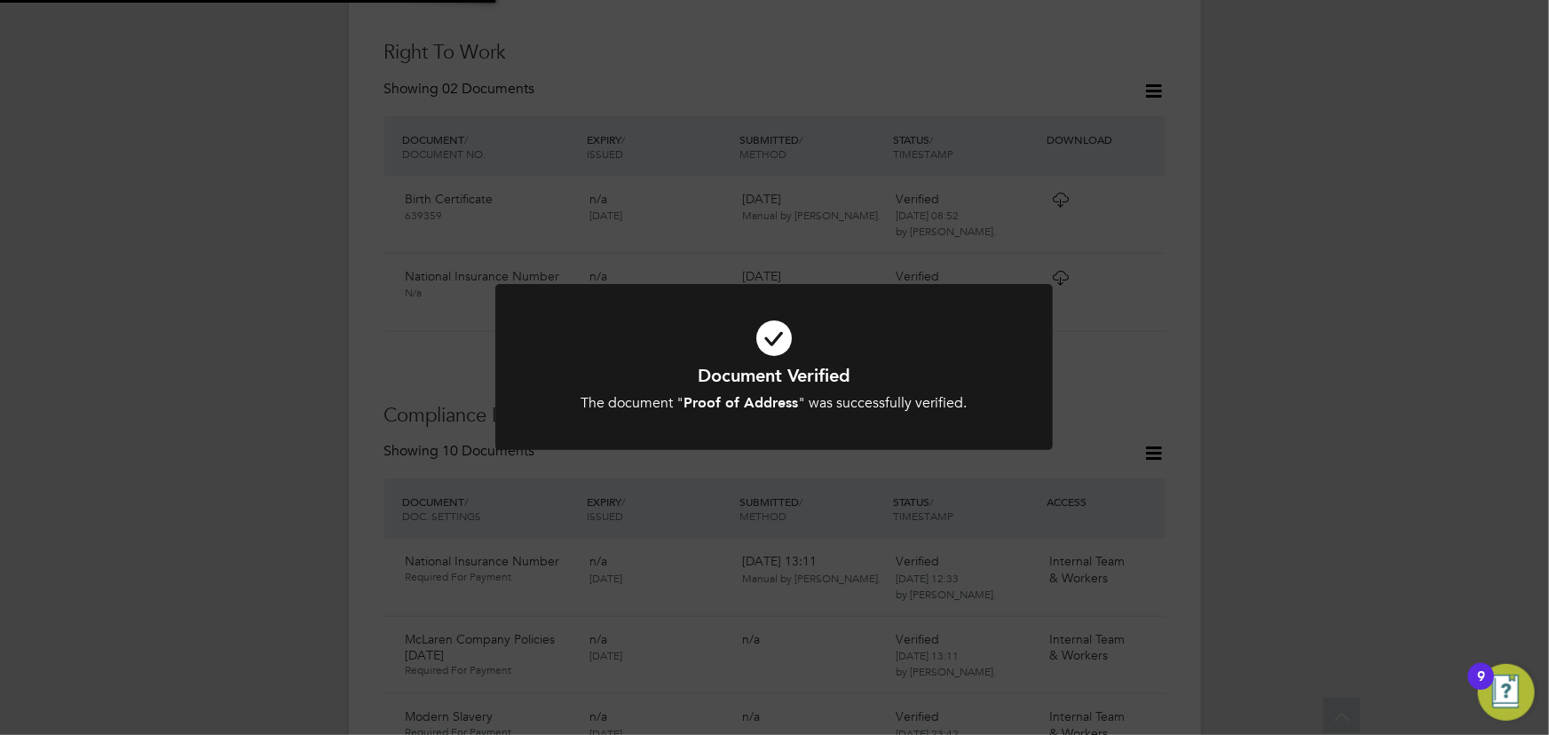
click at [1305, 384] on div "Document Verified The document " Proof of Address " was successfully verified. …" at bounding box center [774, 367] width 1549 height 735
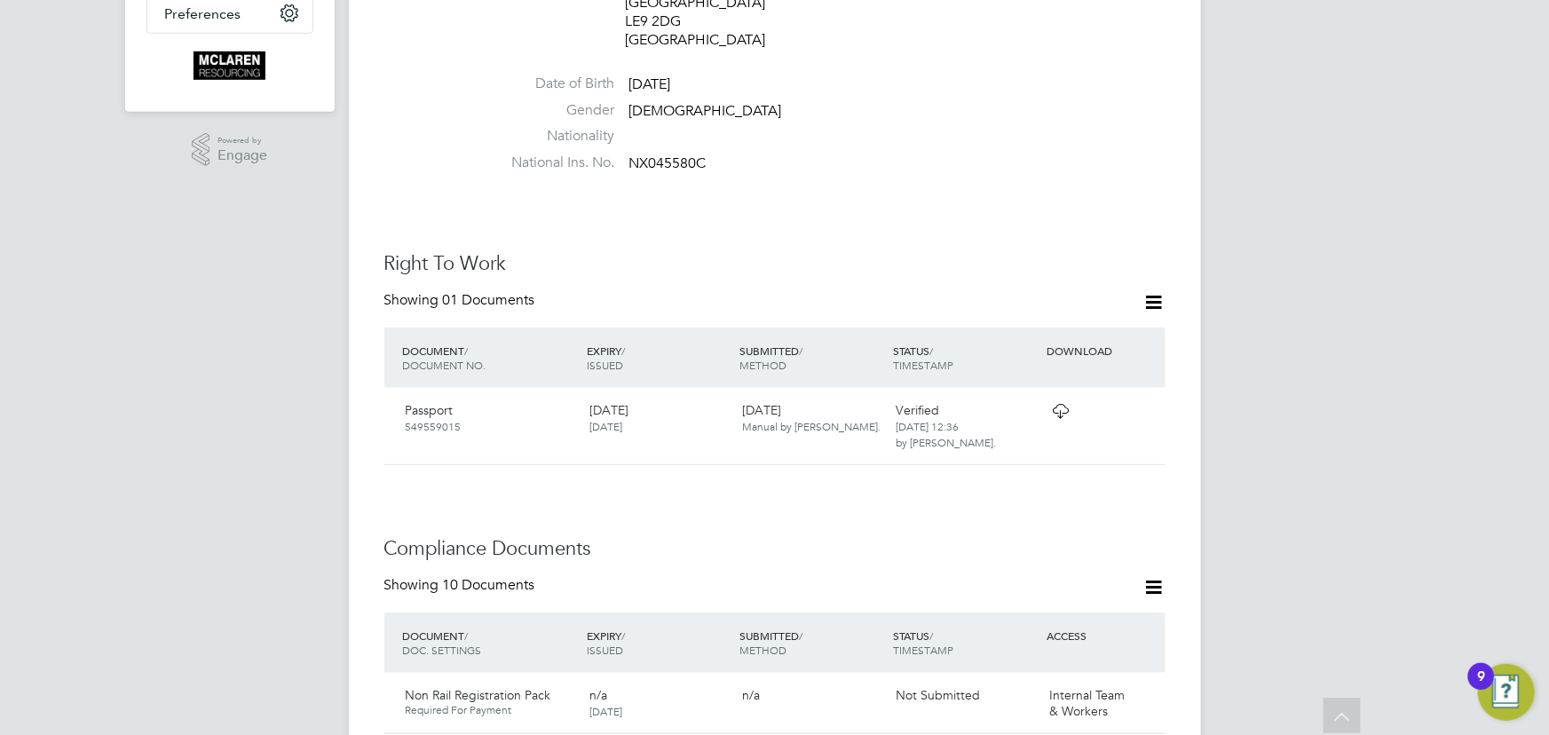
scroll to position [322, 0]
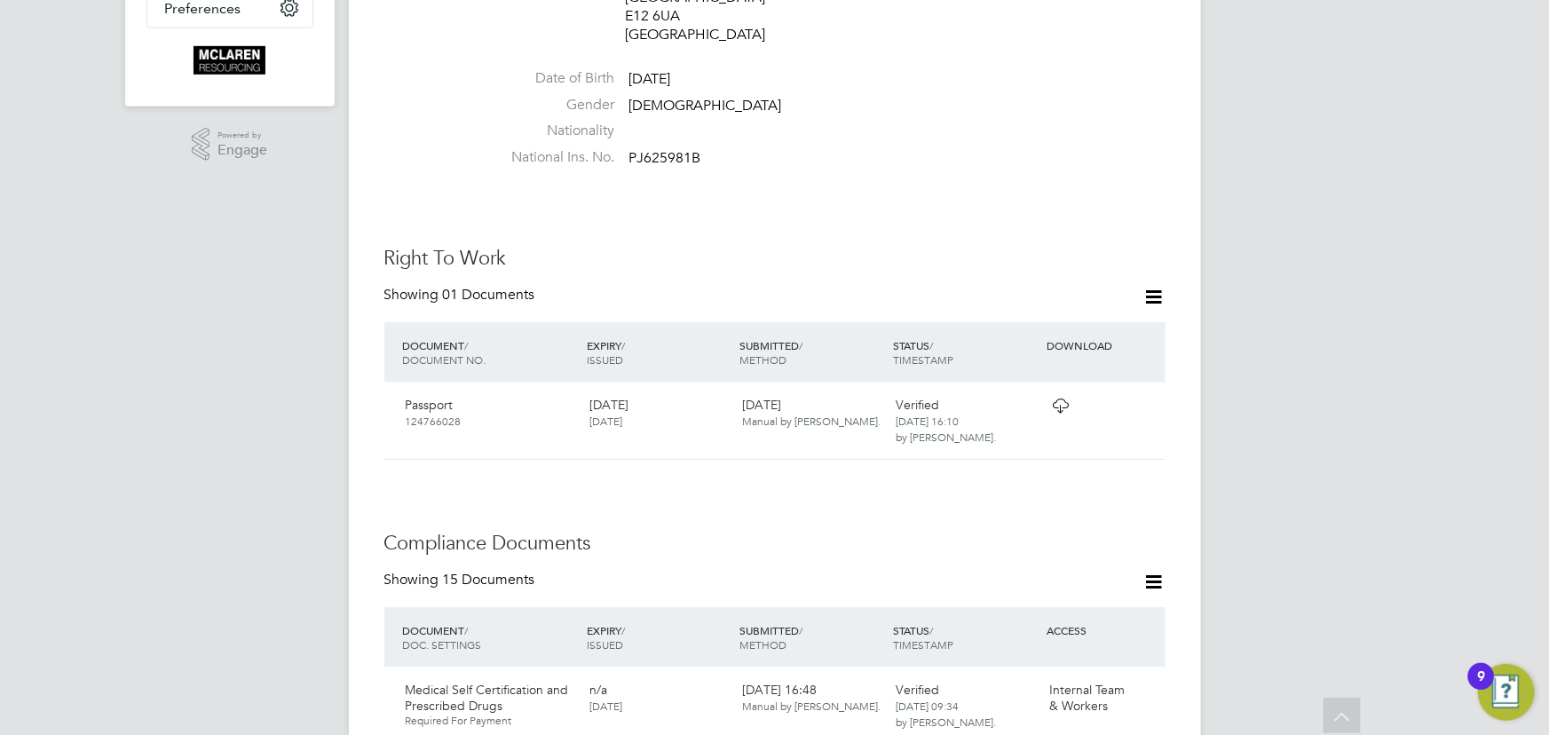
scroll to position [241, 0]
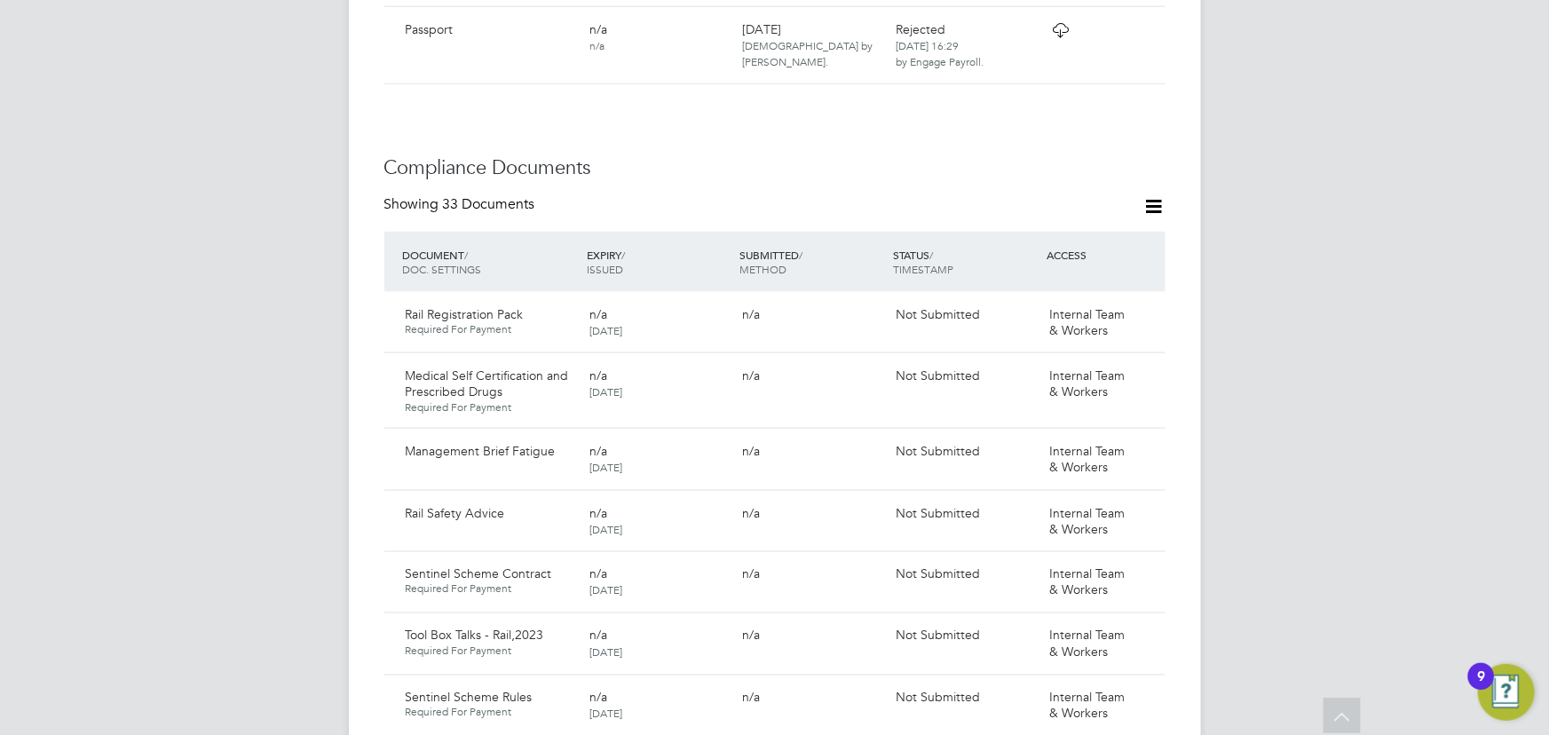
scroll to position [1291, 0]
